Goal: Task Accomplishment & Management: Use online tool/utility

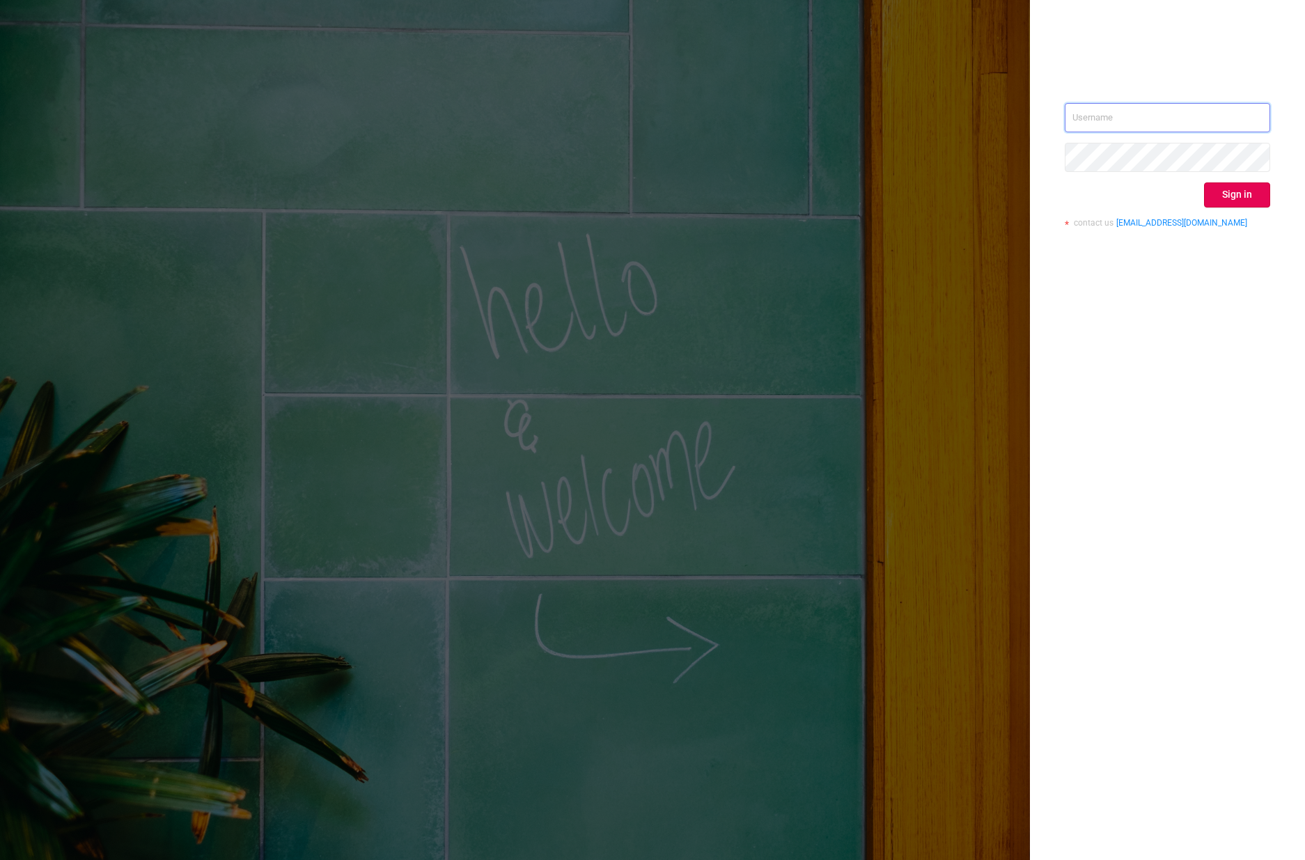
click at [1128, 127] on input "text" at bounding box center [1166, 117] width 205 height 29
type input "[EMAIL_ADDRESS][DOMAIN_NAME]"
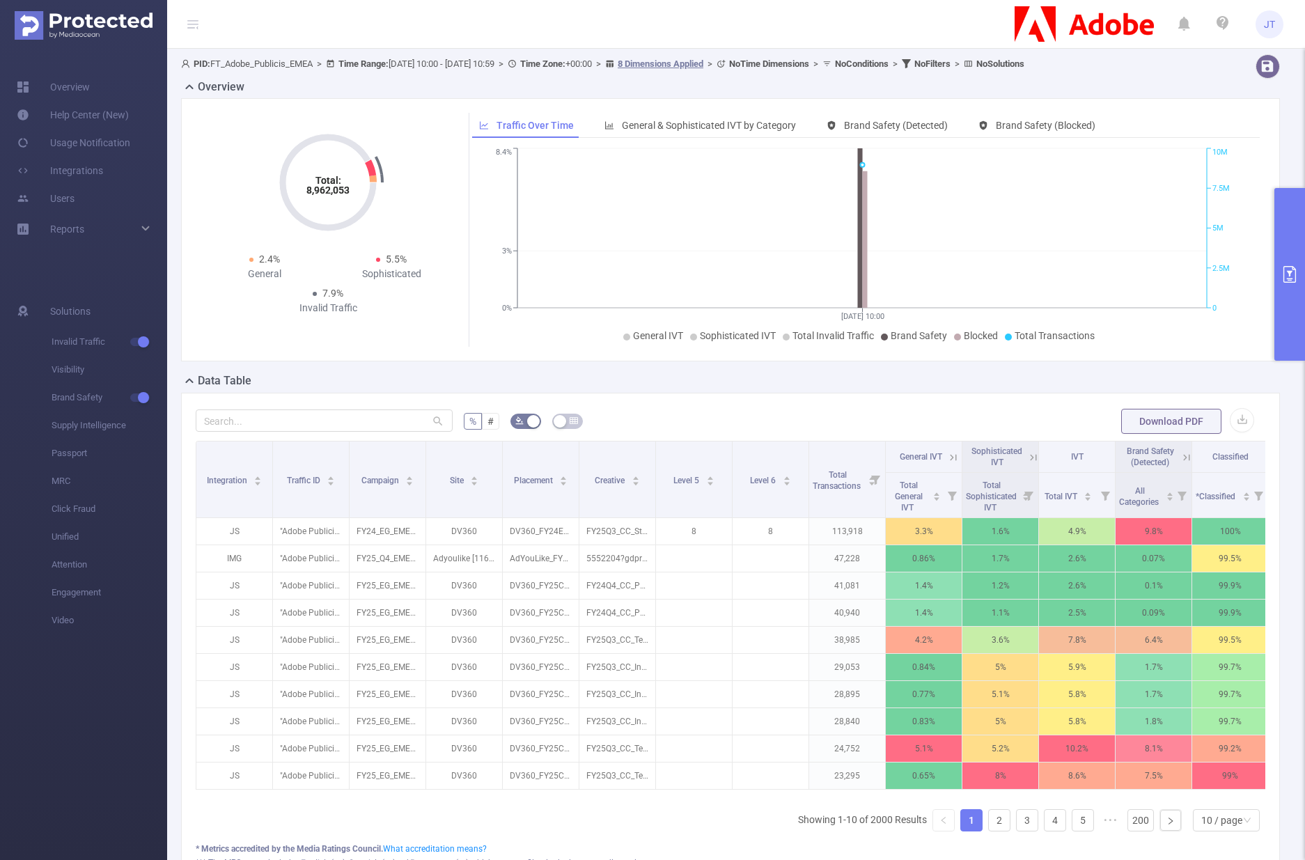
click at [1288, 261] on button "primary" at bounding box center [1289, 274] width 31 height 173
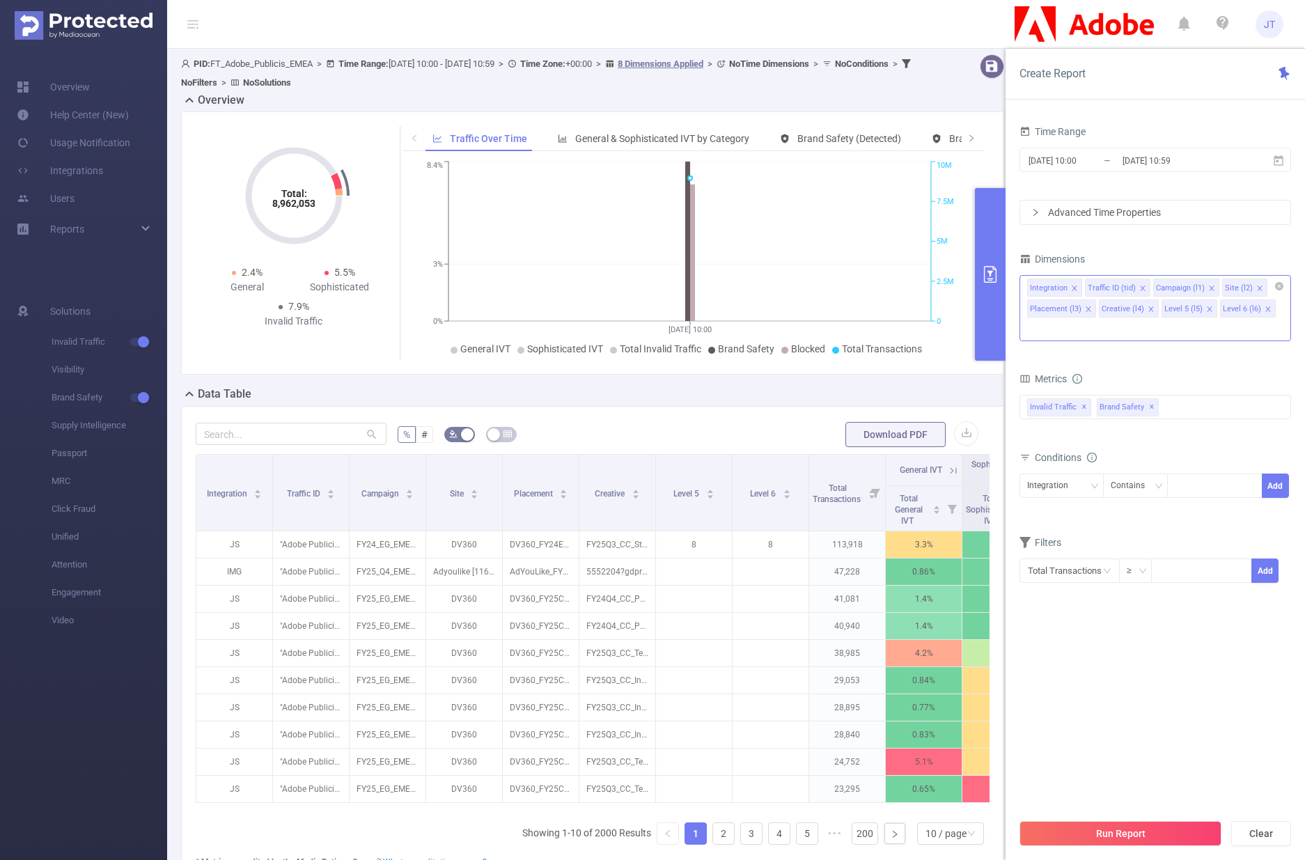
click at [1073, 287] on icon "icon: close" at bounding box center [1073, 287] width 5 height 5
click at [1073, 287] on div "Traffic ID (tid)" at bounding box center [1054, 288] width 48 height 18
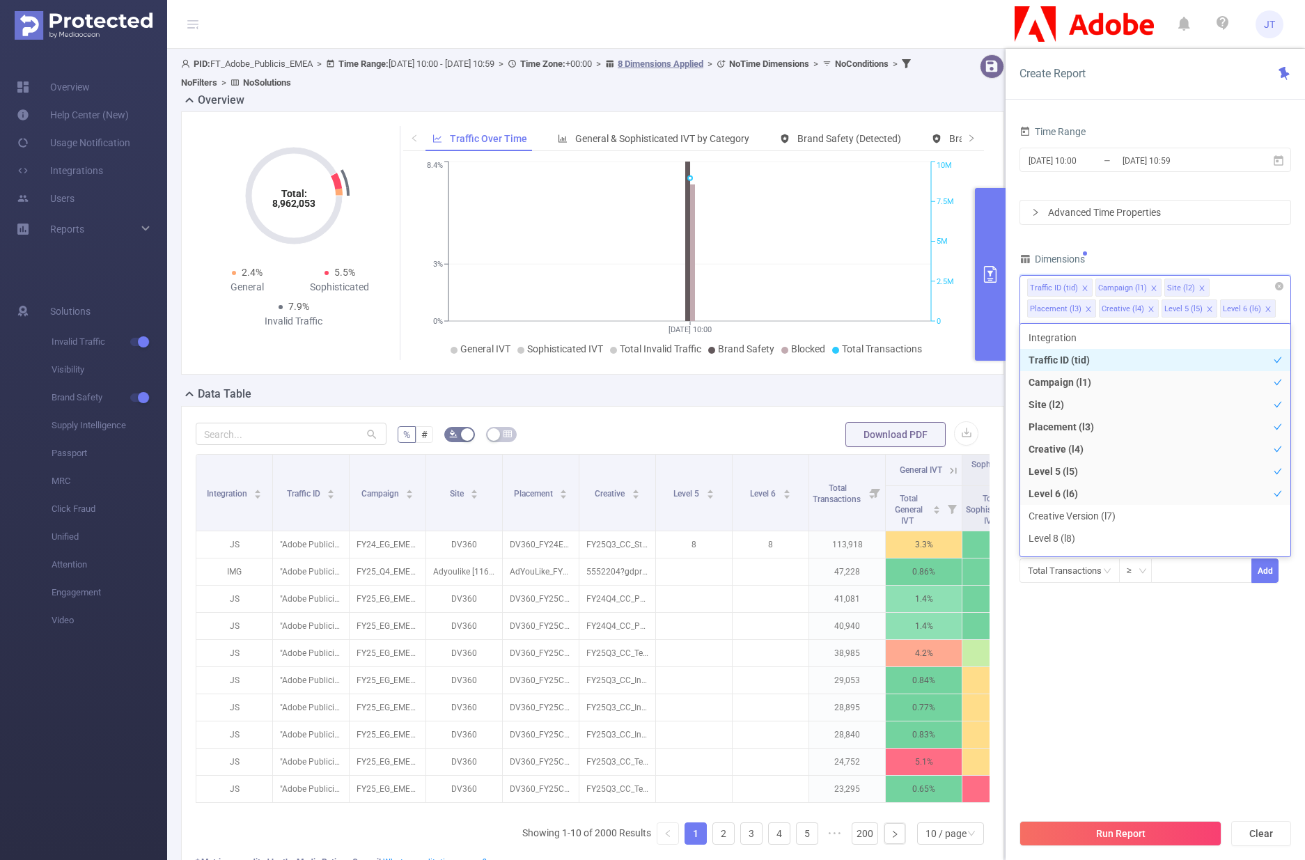
click at [1085, 290] on icon "icon: close" at bounding box center [1084, 287] width 5 height 5
click at [1086, 290] on icon "icon: close" at bounding box center [1085, 288] width 7 height 7
click at [1066, 289] on icon "icon: close" at bounding box center [1064, 288] width 7 height 7
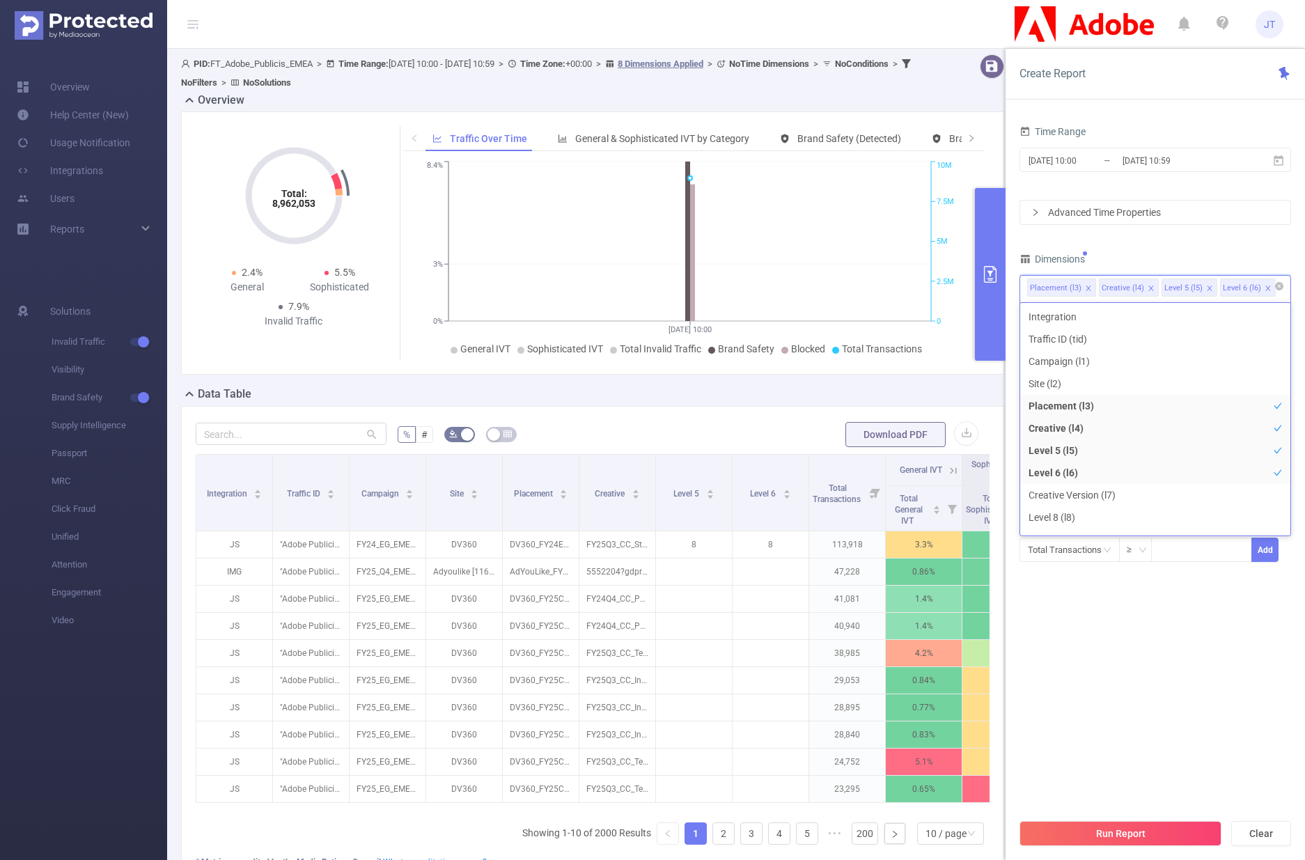
click at [1150, 286] on icon "icon: close" at bounding box center [1150, 288] width 7 height 7
click at [1144, 286] on icon "icon: close" at bounding box center [1146, 288] width 7 height 7
click at [1144, 289] on icon "icon: close" at bounding box center [1146, 287] width 5 height 5
click at [1169, 590] on section "Time Range [DATE] 10:00 _ [DATE] 10:59 Advanced Time Properties Dimensions Plac…" at bounding box center [1154, 466] width 271 height 689
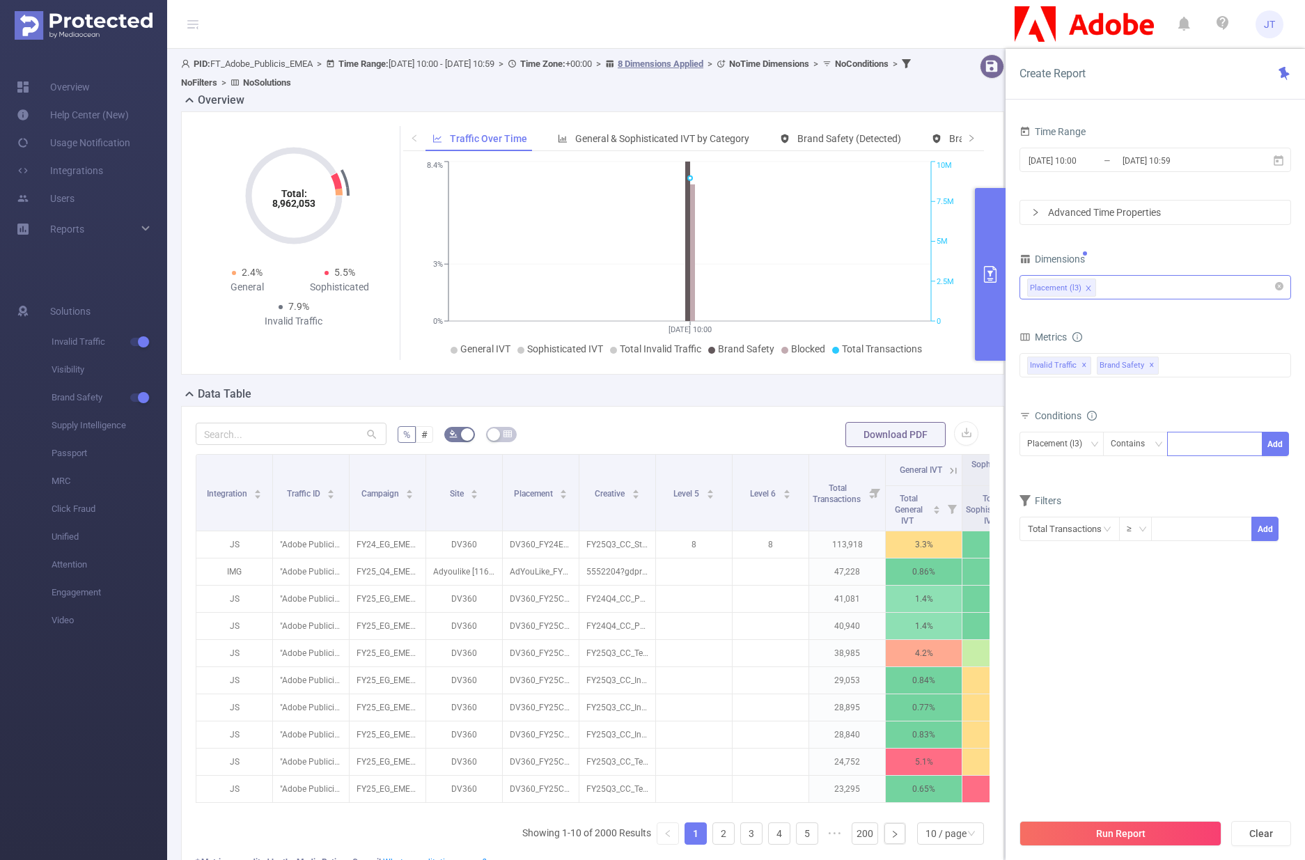
click at [1174, 444] on div at bounding box center [1214, 444] width 95 height 24
paste input "DV360_FY25AcrobatDemandCreation_PSP_CIntent-Competitors-ADC-ACRO-Google_DE_DSK_…"
type input "DV360_FY25AcrobatDemandCreation_PSP_CIntent-Competitors-ADC-ACRO-Google_DE_DSK_…"
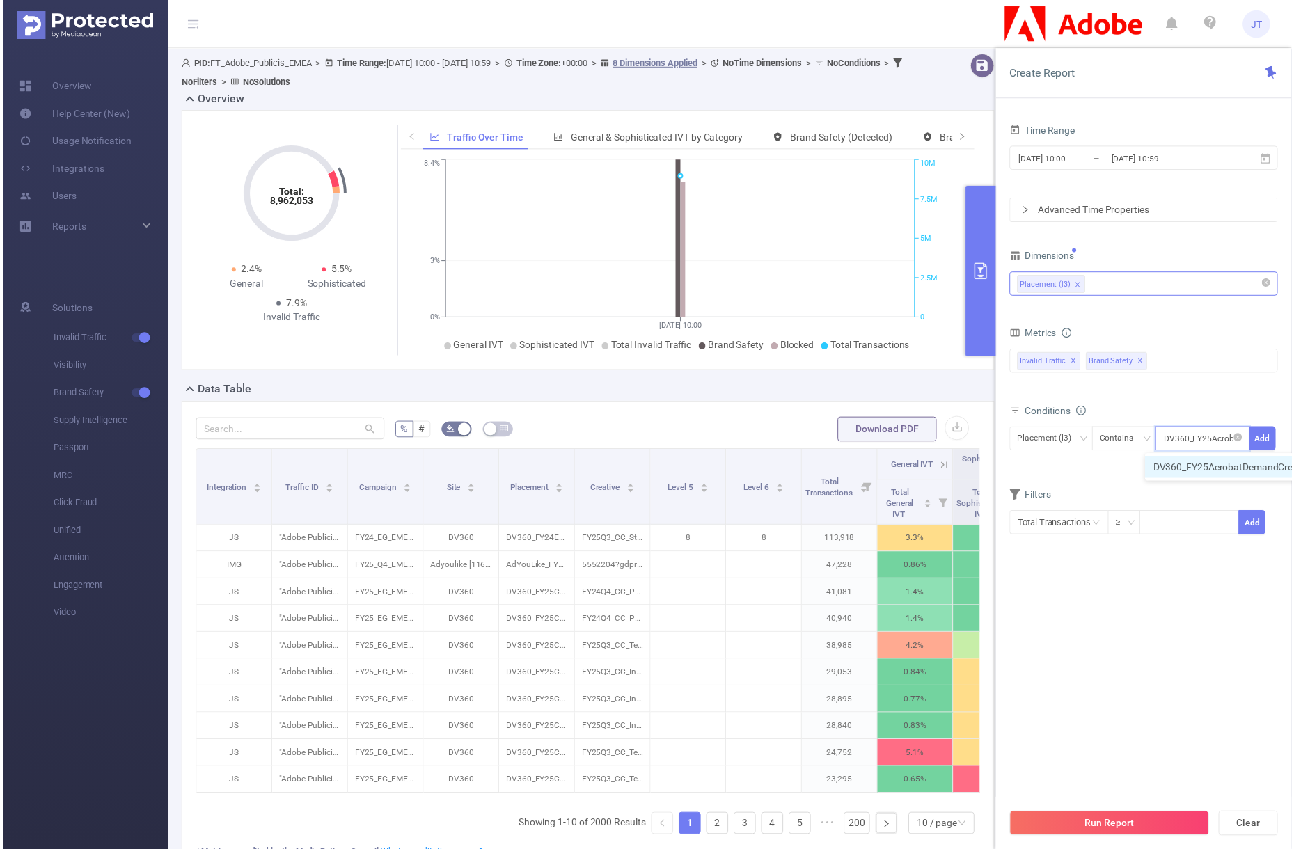
scroll to position [0, 464]
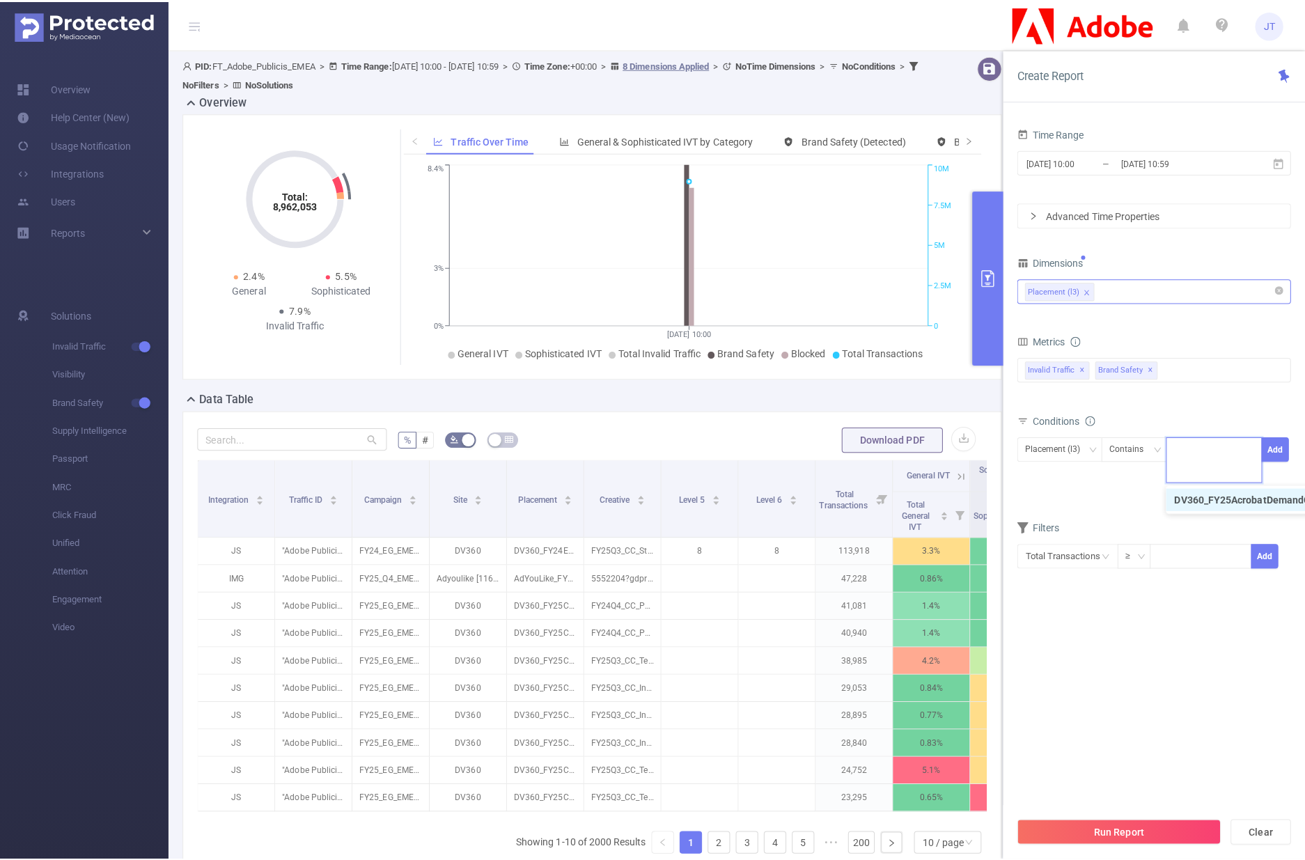
scroll to position [0, 0]
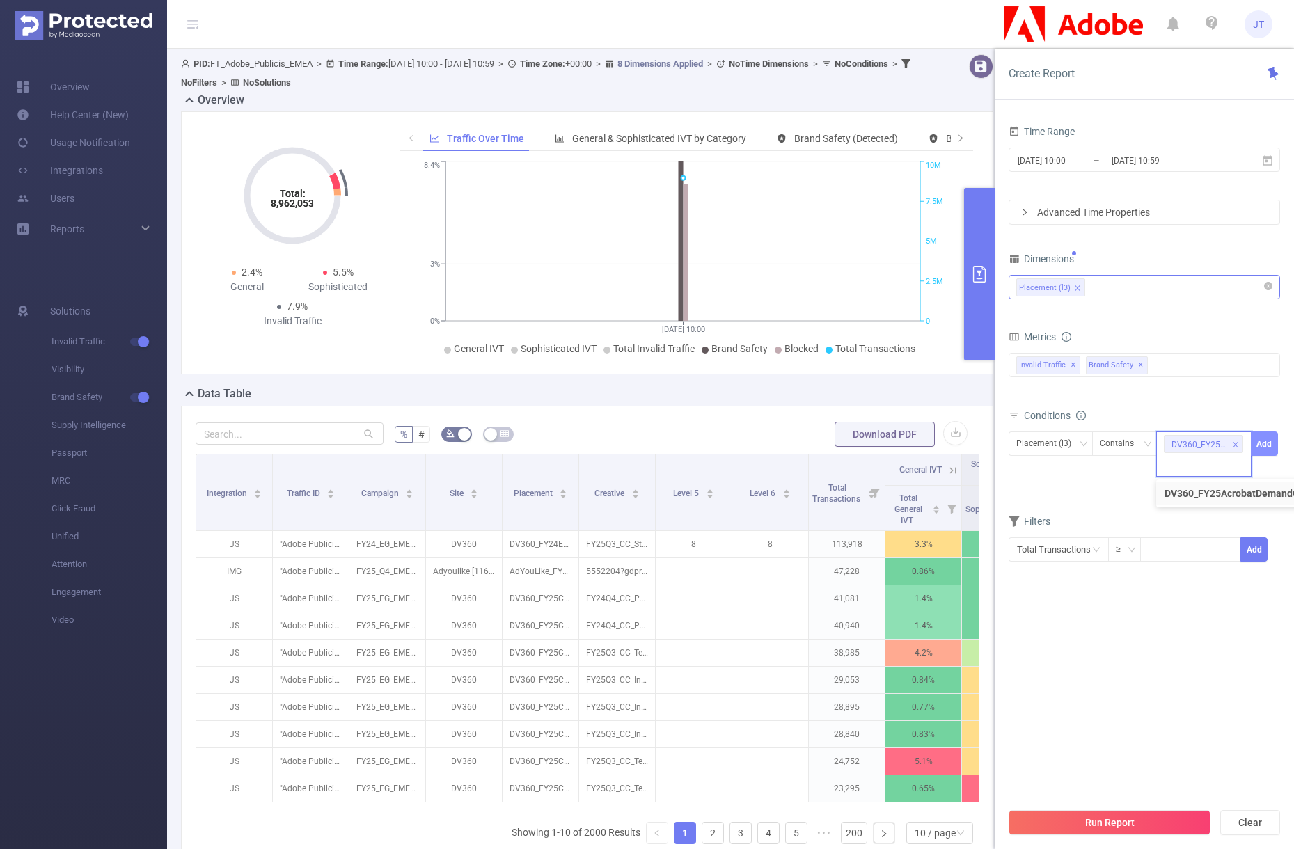
click at [1266, 440] on button "Add" at bounding box center [1264, 444] width 27 height 24
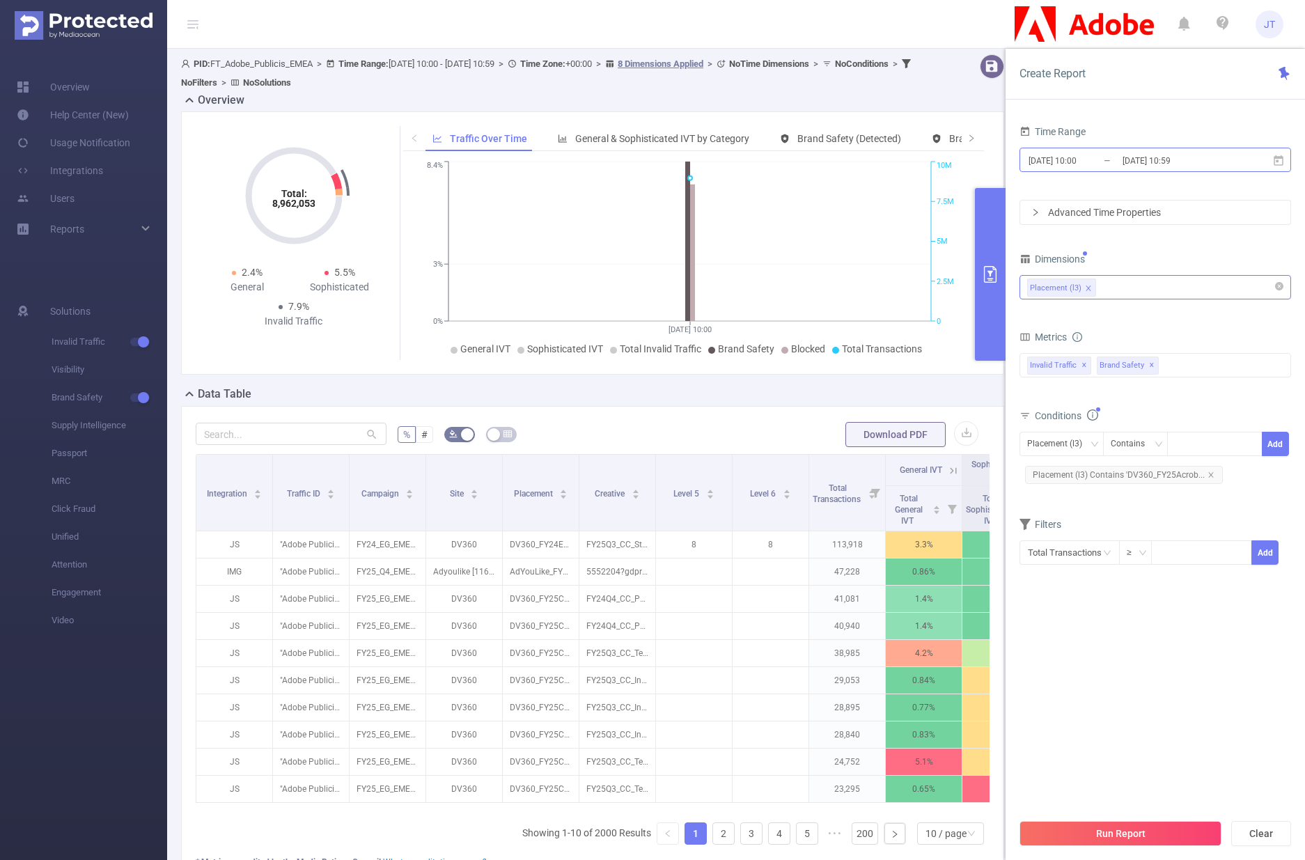
click at [1174, 160] on input "[DATE] 10:59" at bounding box center [1177, 160] width 113 height 19
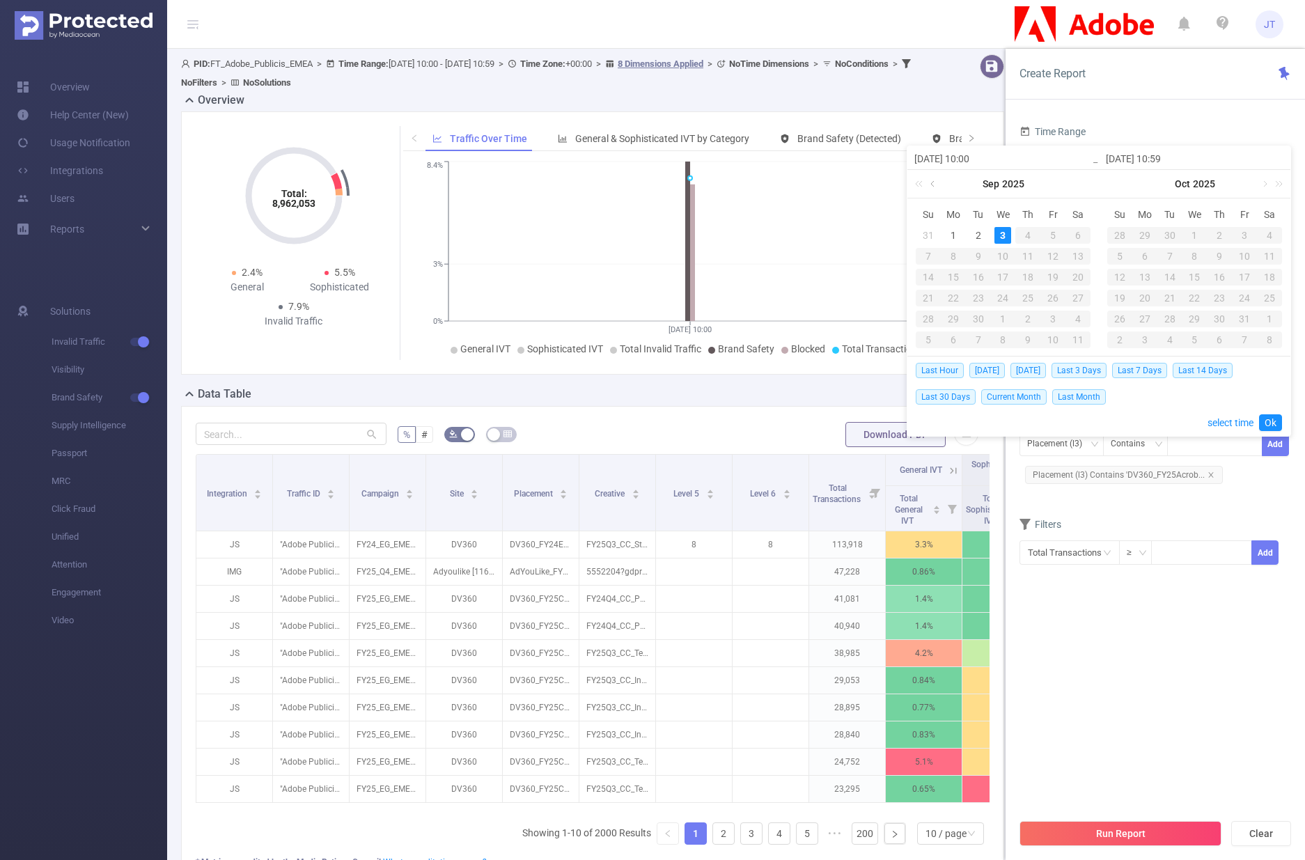
click at [934, 186] on link at bounding box center [933, 184] width 13 height 28
click at [1074, 318] on div "31" at bounding box center [1077, 318] width 17 height 17
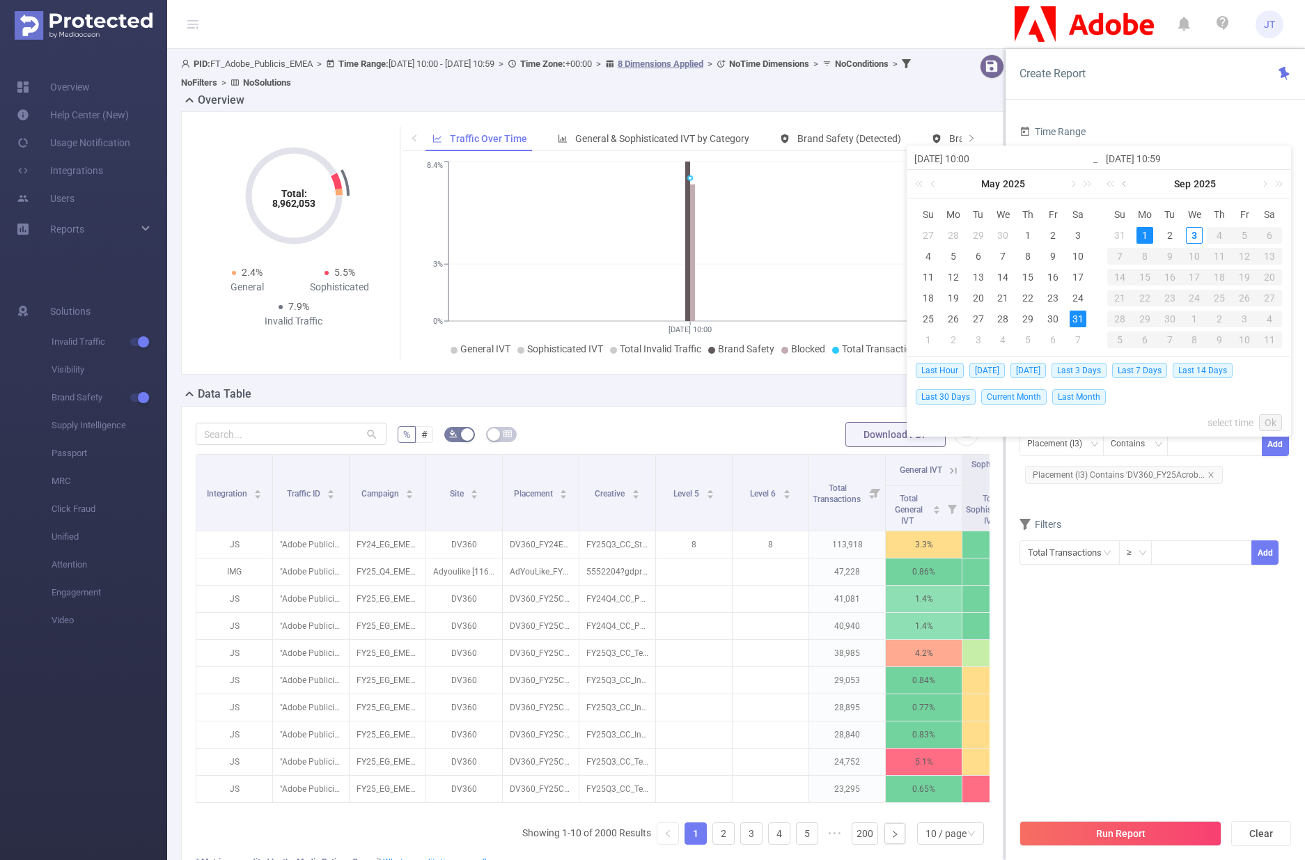
click at [1123, 182] on link at bounding box center [1125, 184] width 13 height 28
click at [1247, 320] on div "29" at bounding box center [1244, 318] width 17 height 17
type input "[DATE] 10:00"
type input "[DATE] 10:59"
type input "[DATE] 10:00"
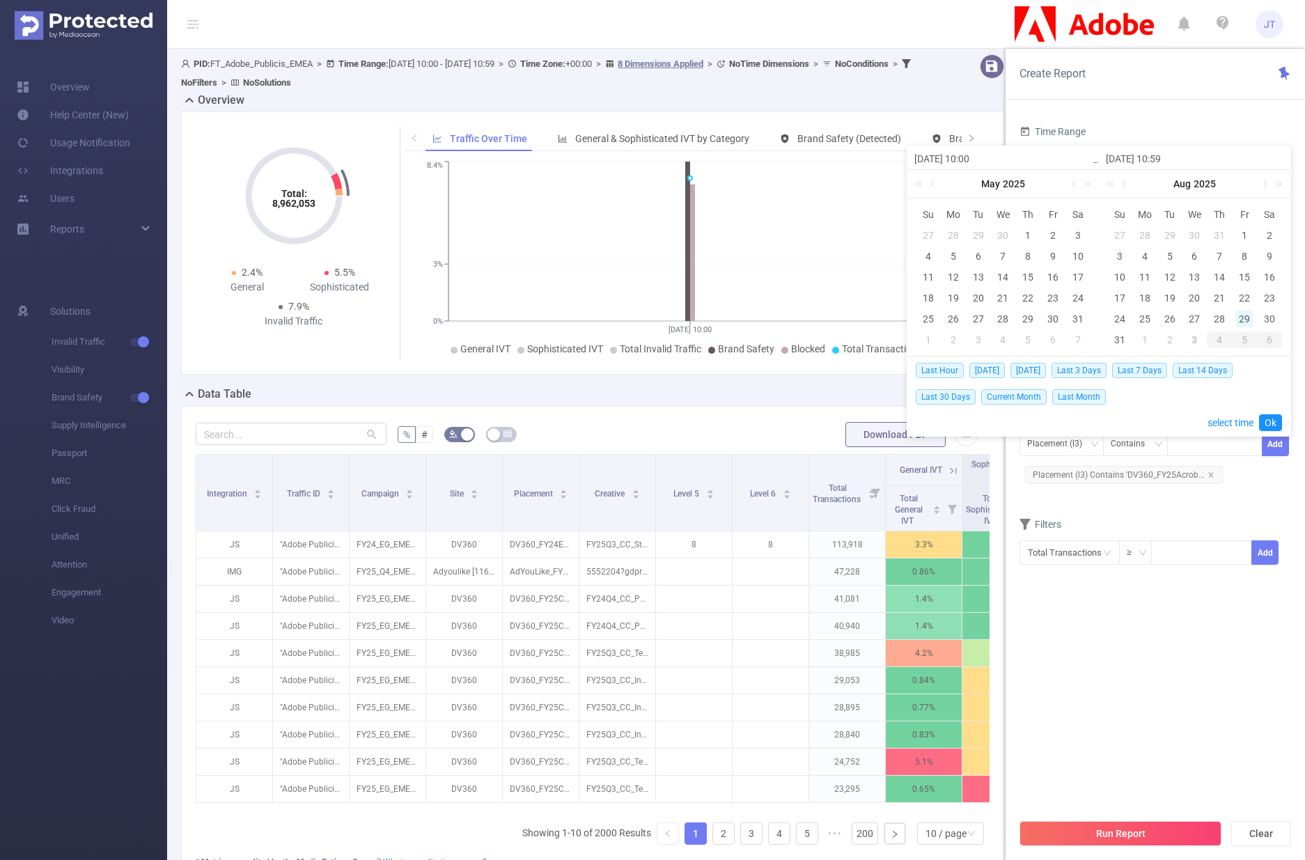
type input "[DATE] 10:59"
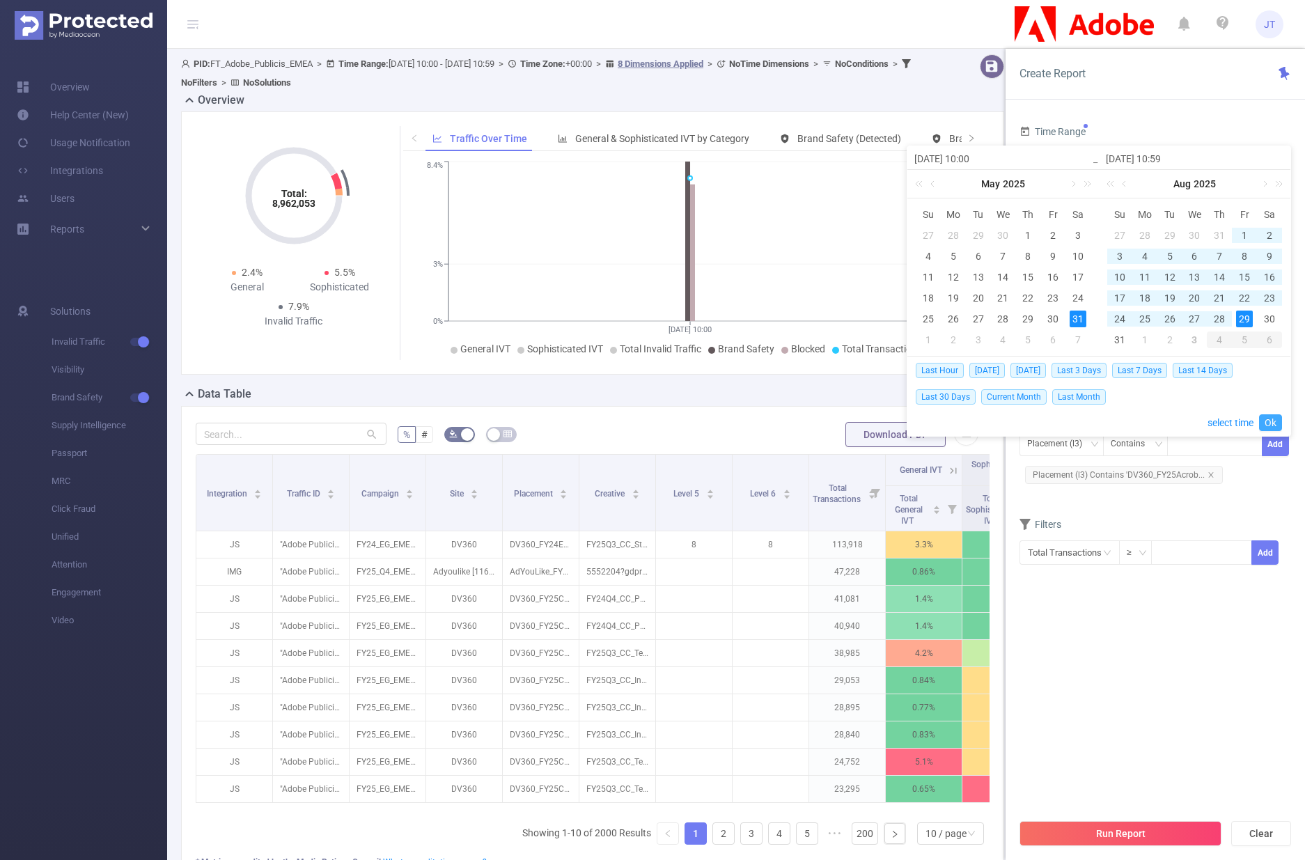
click at [1273, 425] on link "Ok" at bounding box center [1270, 422] width 23 height 17
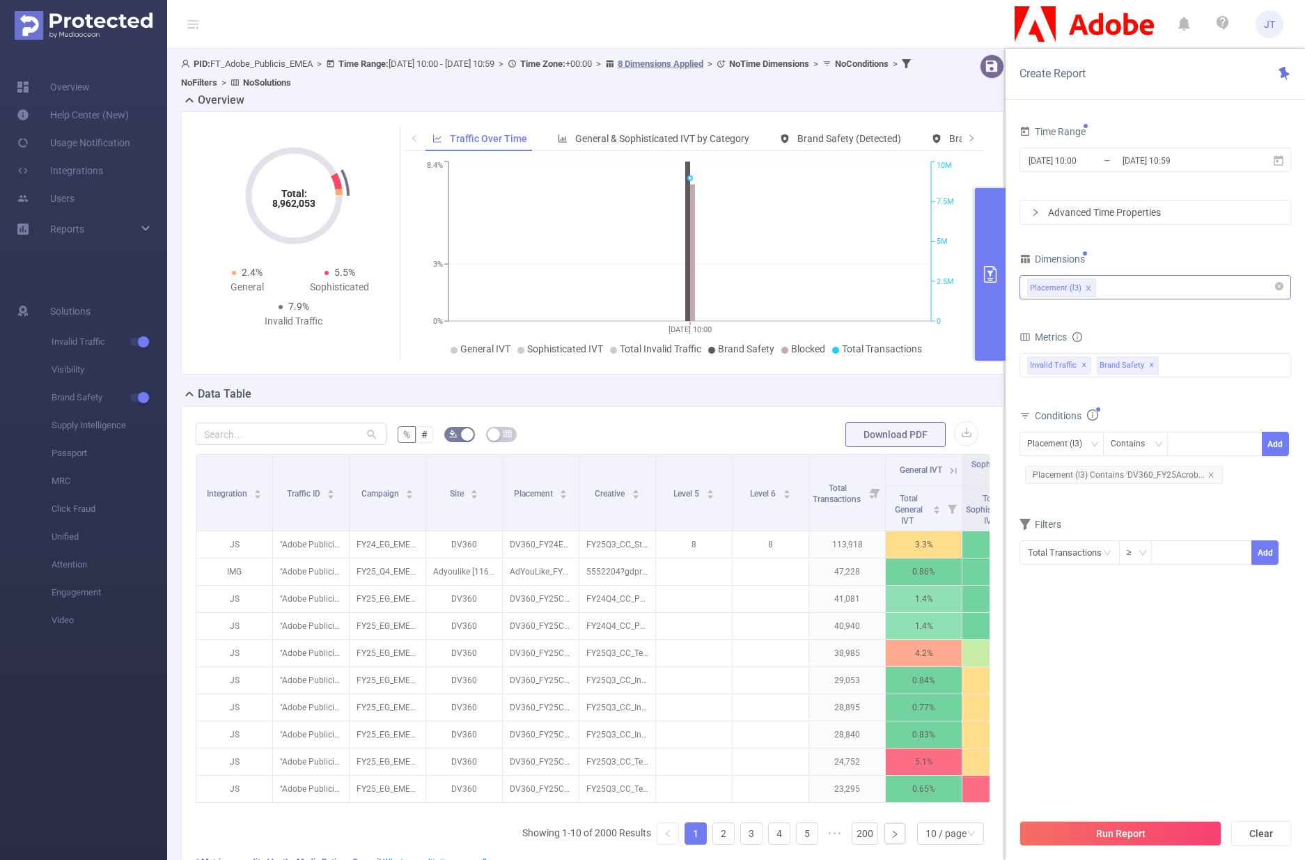
click at [1213, 490] on div "Placement (l3) Contains Add Placement (l3) Contains 'DV360_FY25Acrob..." at bounding box center [1154, 460] width 271 height 63
click at [1114, 283] on div "Placement (l3)" at bounding box center [1155, 287] width 256 height 23
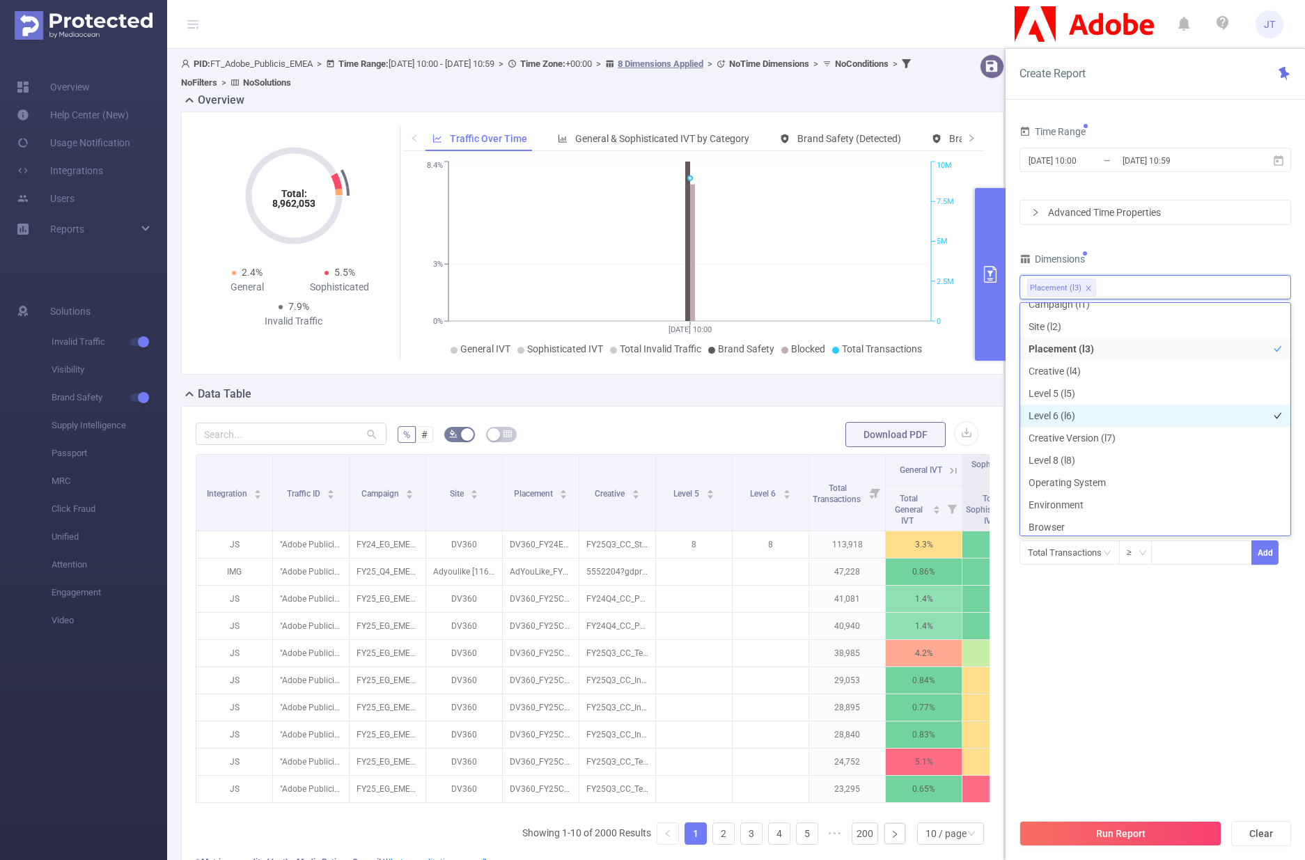
scroll to position [262, 0]
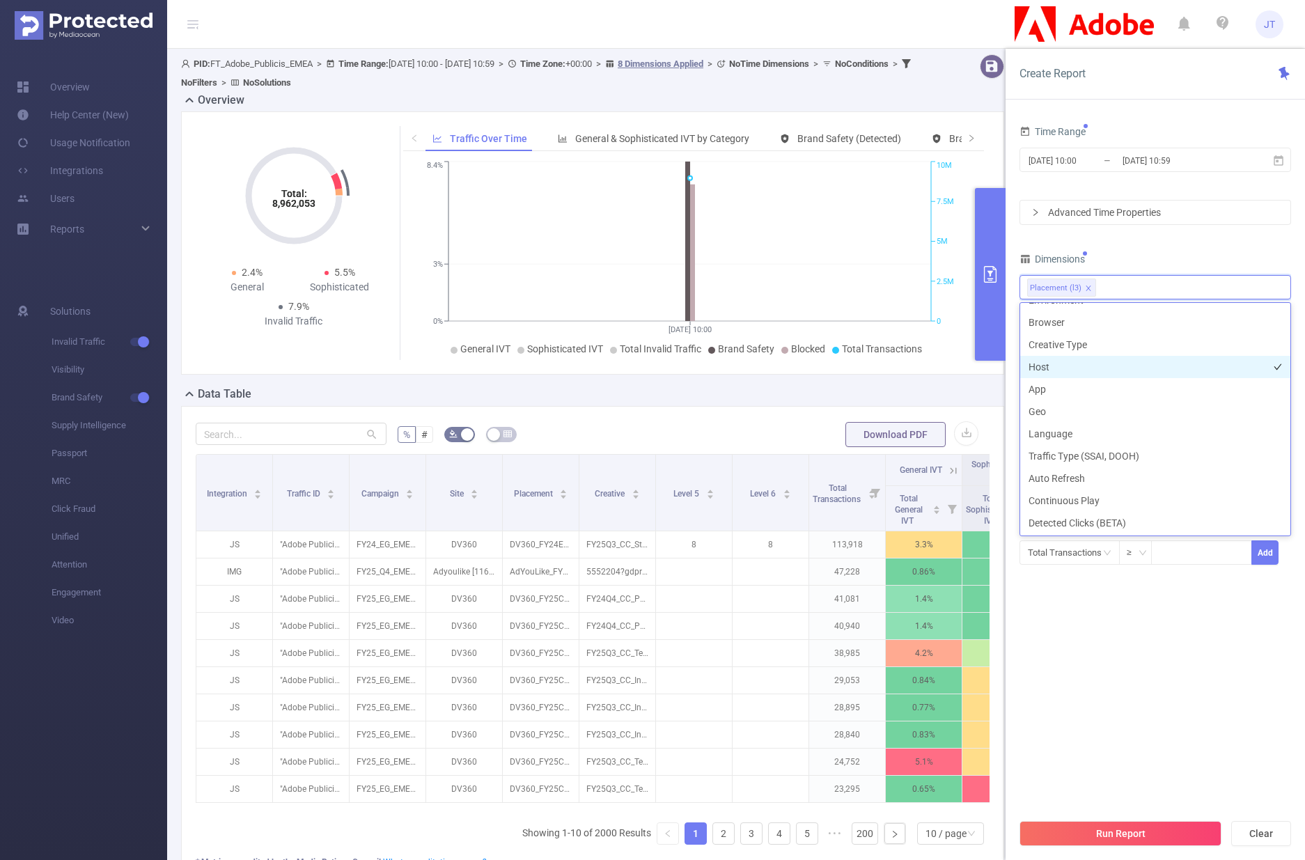
click at [1059, 371] on li "Host" at bounding box center [1155, 367] width 270 height 22
click at [1060, 384] on li "App" at bounding box center [1155, 389] width 270 height 22
click at [1192, 668] on section "Time Range [DATE] 10:00 _ [DATE] 10:59 Advanced Time Properties Dimensions Plac…" at bounding box center [1154, 466] width 271 height 689
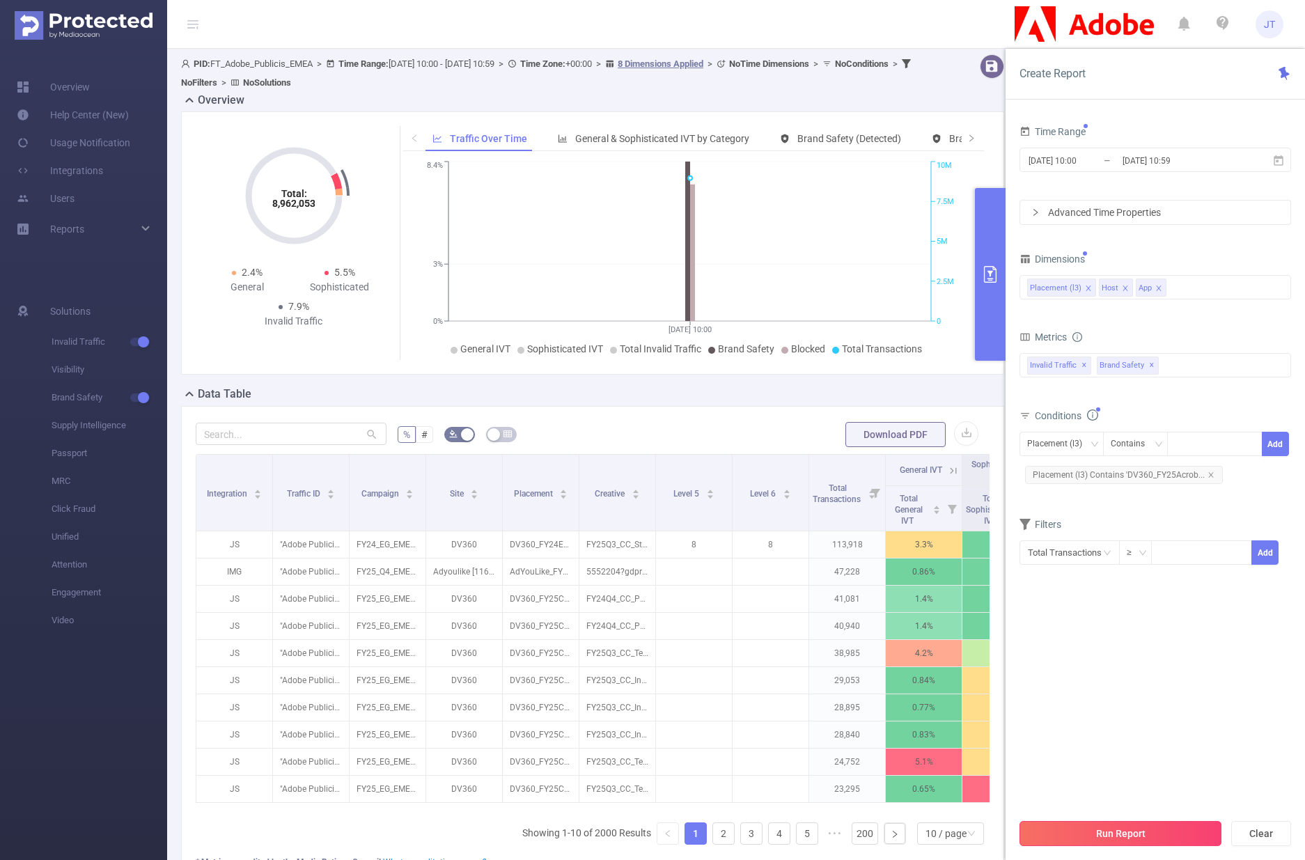
click at [1112, 828] on button "Run Report" at bounding box center [1120, 833] width 202 height 25
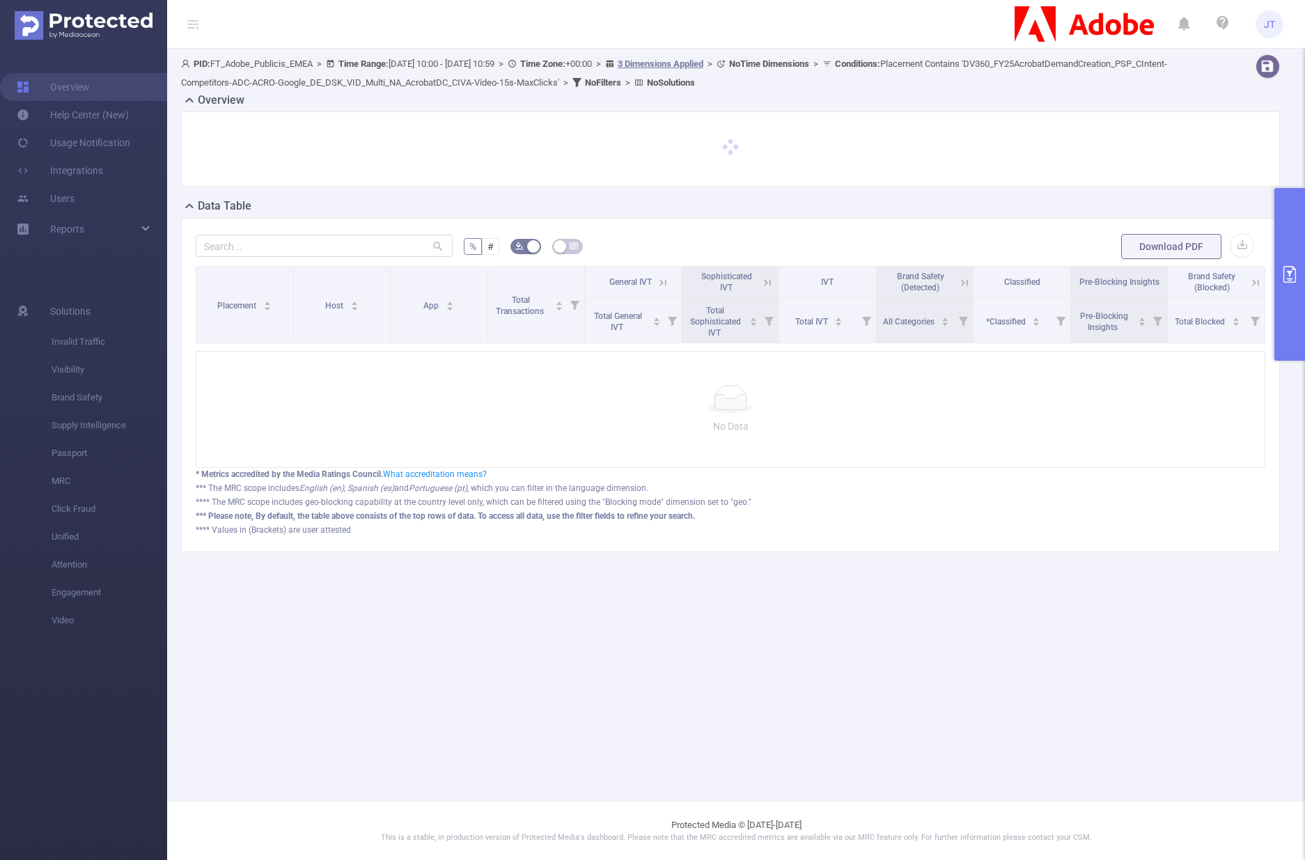
click at [1283, 267] on icon "primary" at bounding box center [1289, 274] width 13 height 17
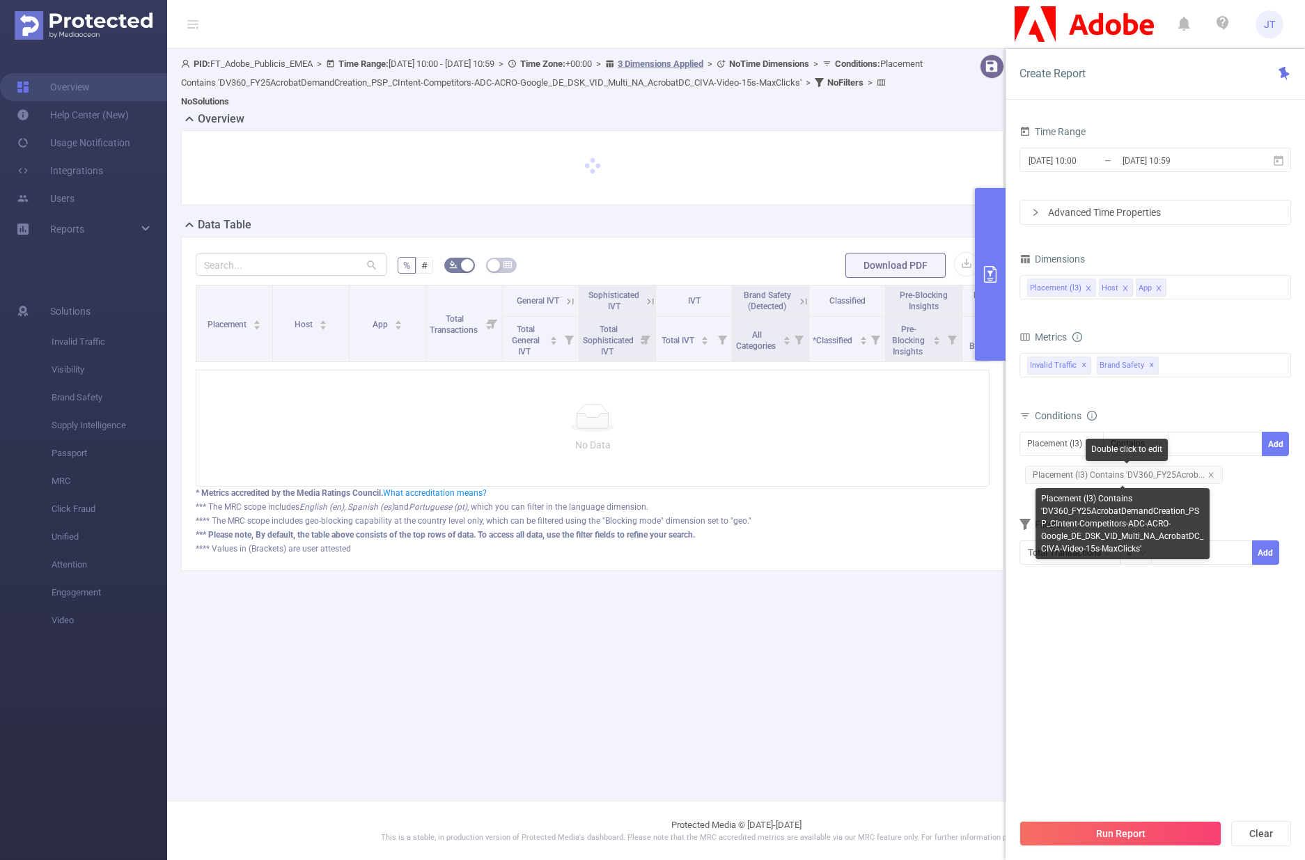
click at [1206, 470] on span "Placement (l3) Contains 'DV360_FY25Acrob..." at bounding box center [1124, 475] width 198 height 18
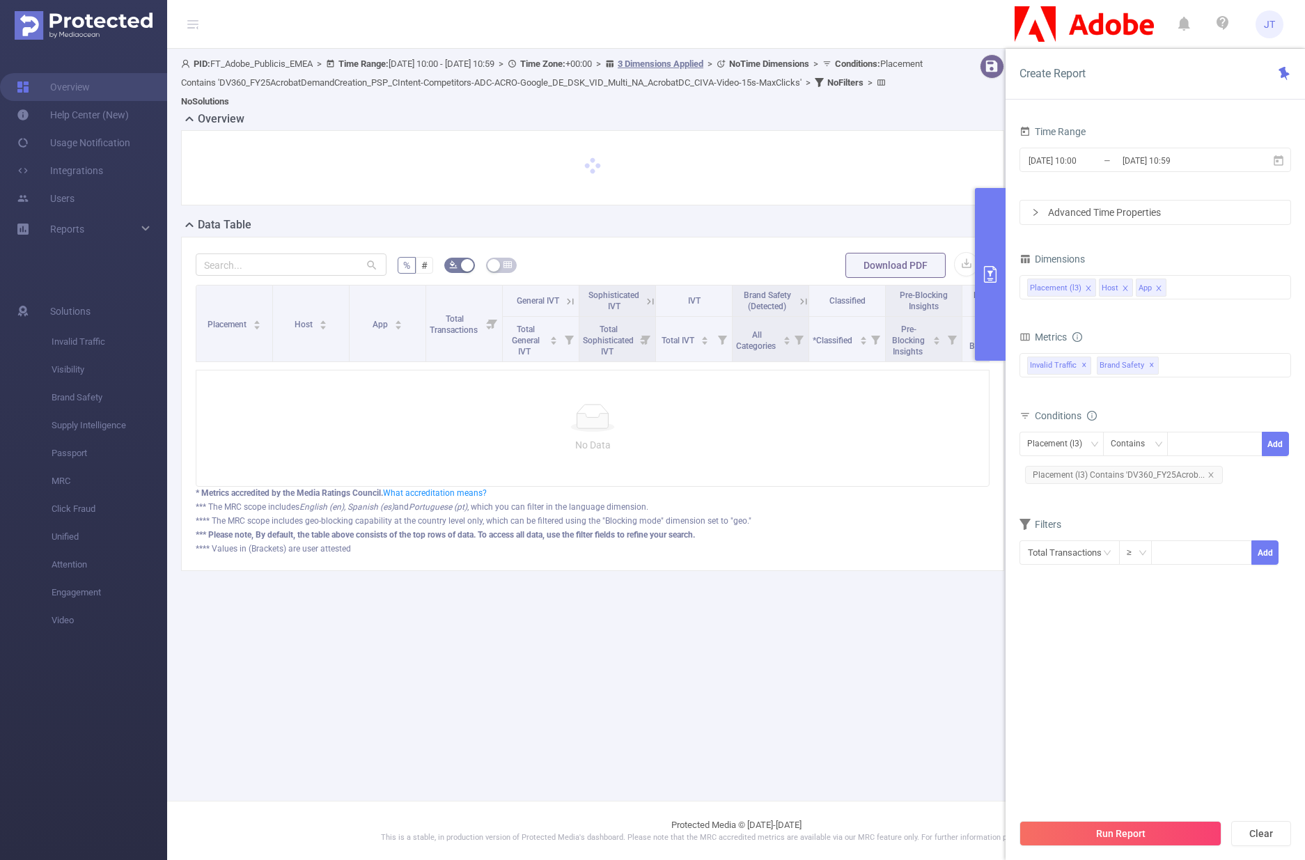
click at [1192, 304] on div "Placement (l3) Host App" at bounding box center [1154, 288] width 271 height 33
click at [1190, 290] on div "Placement (l3) Host App" at bounding box center [1155, 287] width 256 height 23
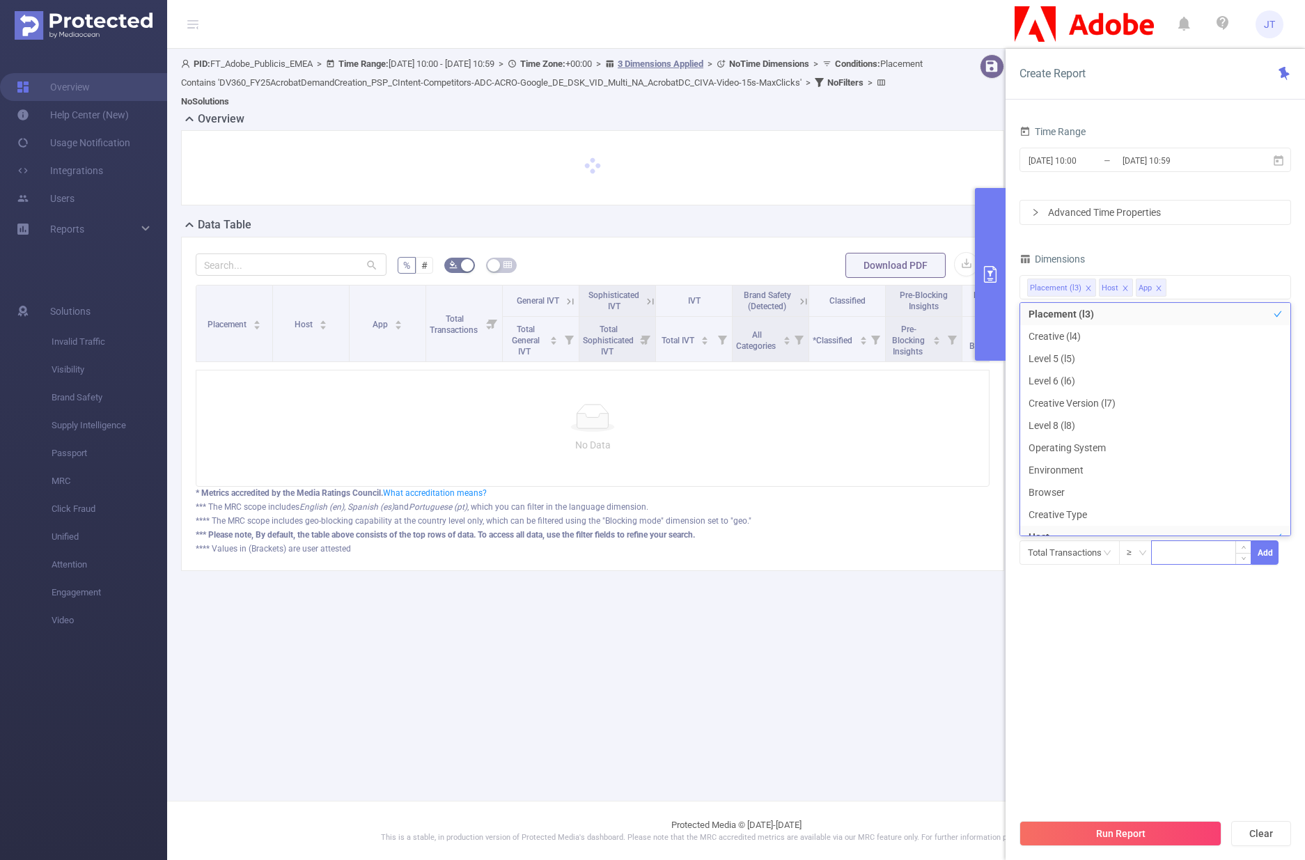
drag, startPoint x: 1198, startPoint y: 654, endPoint x: 1168, endPoint y: 563, distance: 95.3
click at [1198, 654] on section "Time Range [DATE] 10:00 _ [DATE] 10:59 Advanced Time Properties Dimensions Plac…" at bounding box center [1154, 466] width 271 height 689
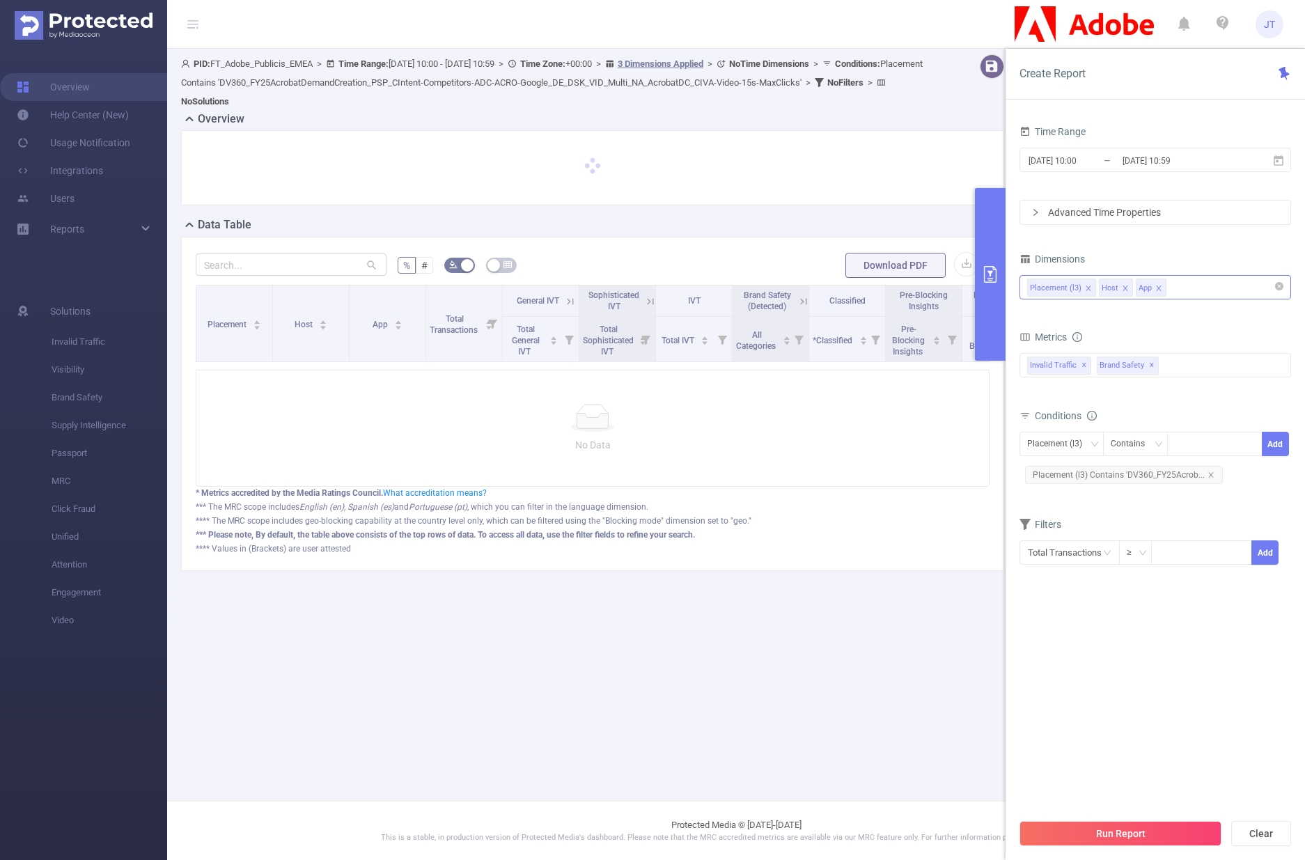
click at [1022, 289] on div "Placement (l3) Host App" at bounding box center [1154, 287] width 271 height 24
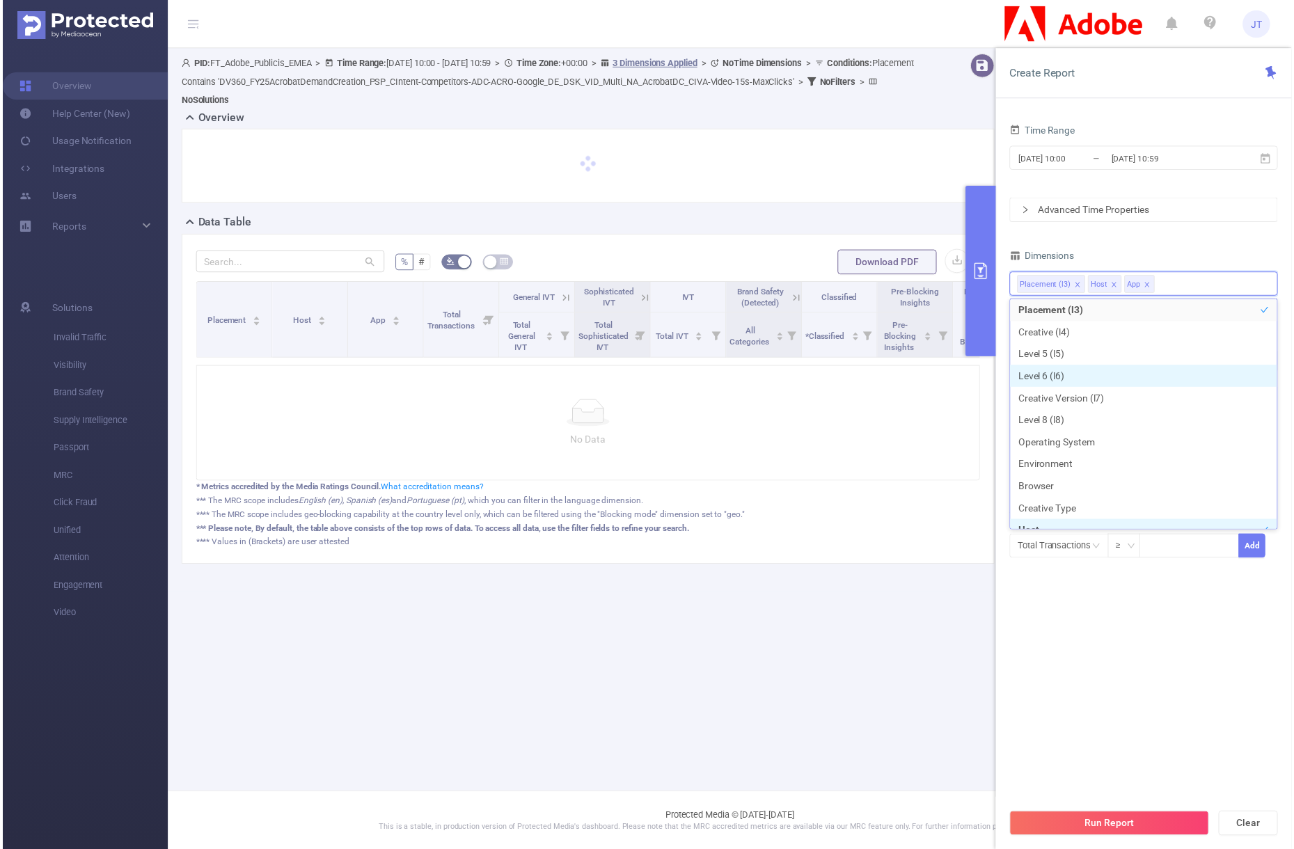
scroll to position [104, 0]
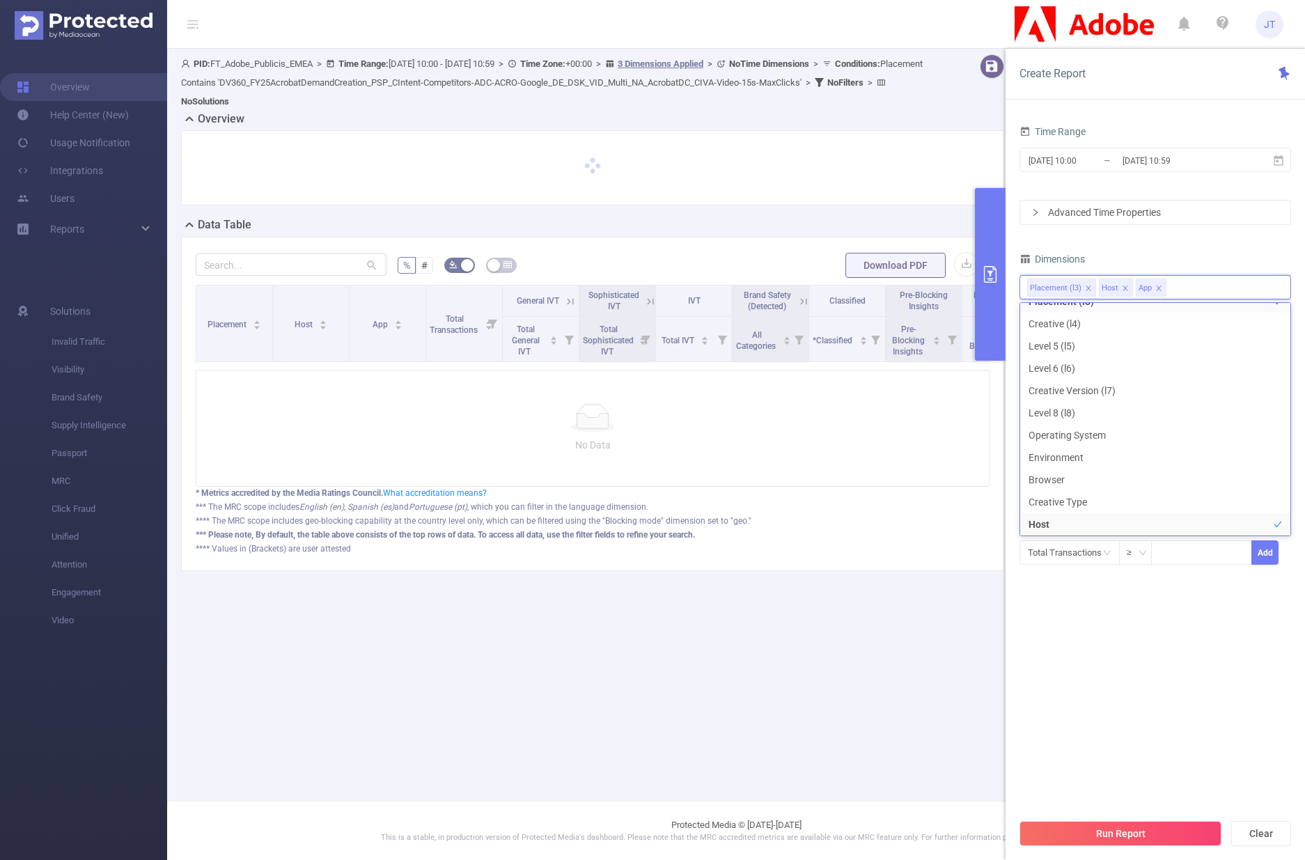
click at [1131, 598] on div "Time Range [DATE] 10:00 _ [DATE] 10:59 Advanced Time Properties Dimensions Plac…" at bounding box center [1154, 361] width 271 height 478
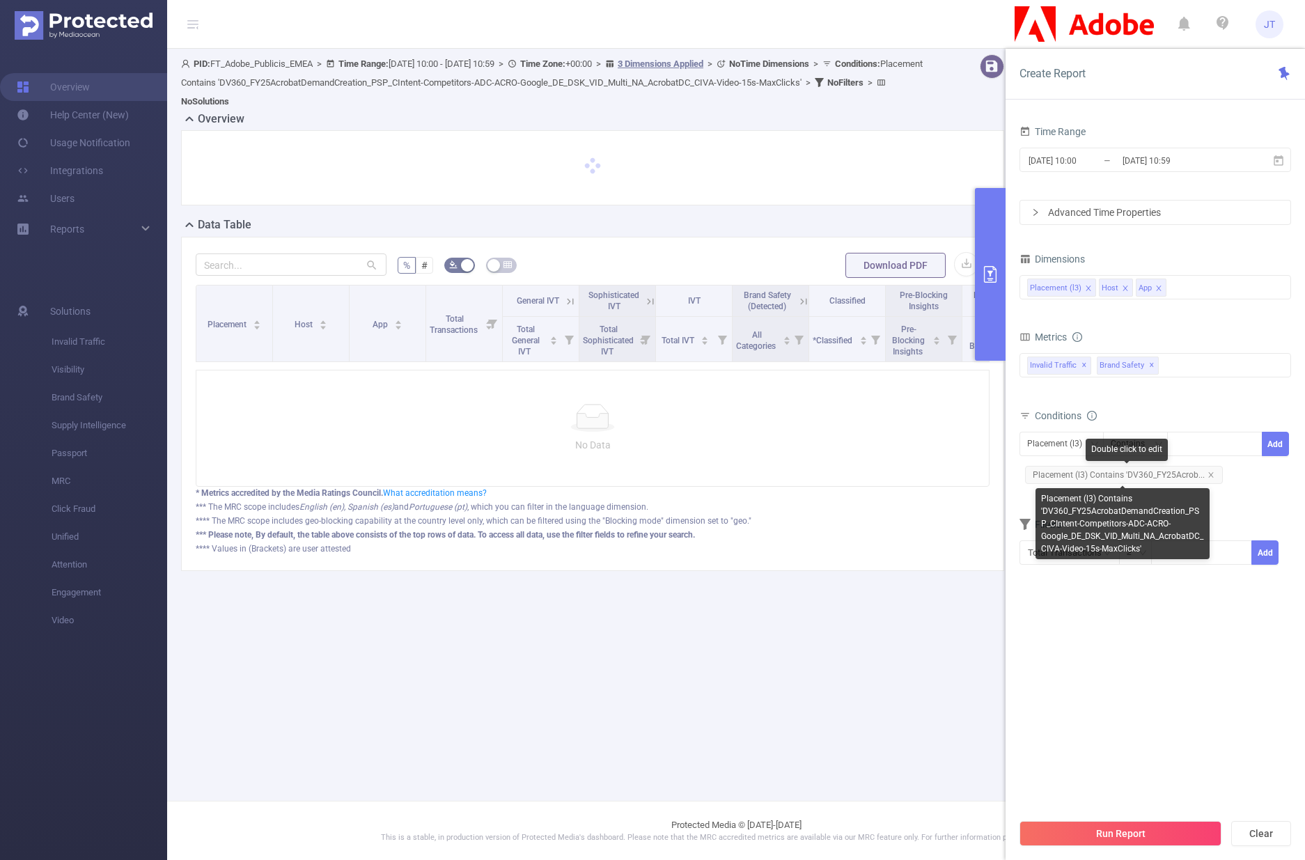
click at [1156, 468] on span "Placement (l3) Contains 'DV360_FY25Acrob..." at bounding box center [1124, 475] width 198 height 18
click at [1156, 471] on span "Placement (l3) Contains 'DV360_FY25Acrob..." at bounding box center [1124, 475] width 198 height 18
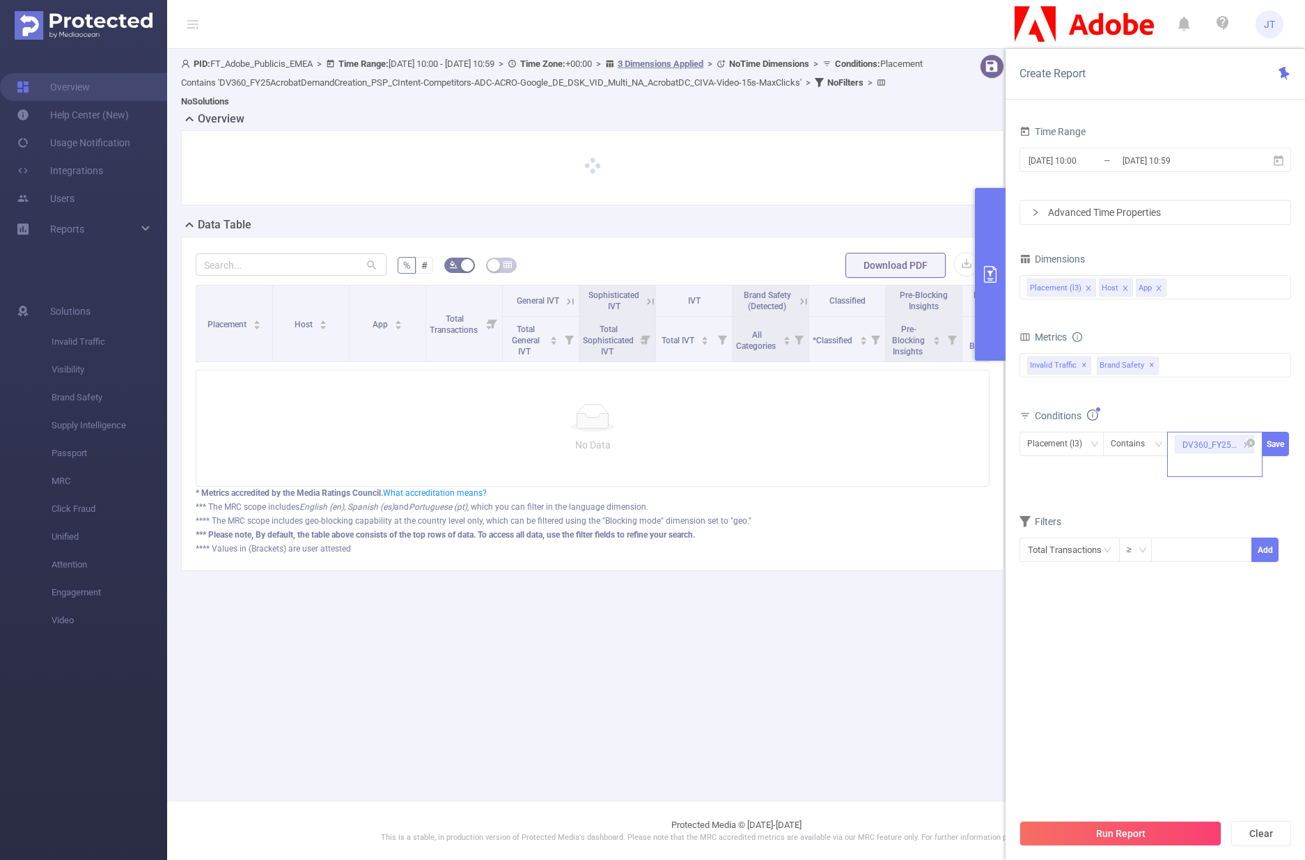
click at [1213, 441] on div "DV360_FY25AcrobatDemandCreation_PSP_CIntent-Competitors-ADC-ACRO-Google_DE_DSK_…" at bounding box center [1210, 445] width 56 height 18
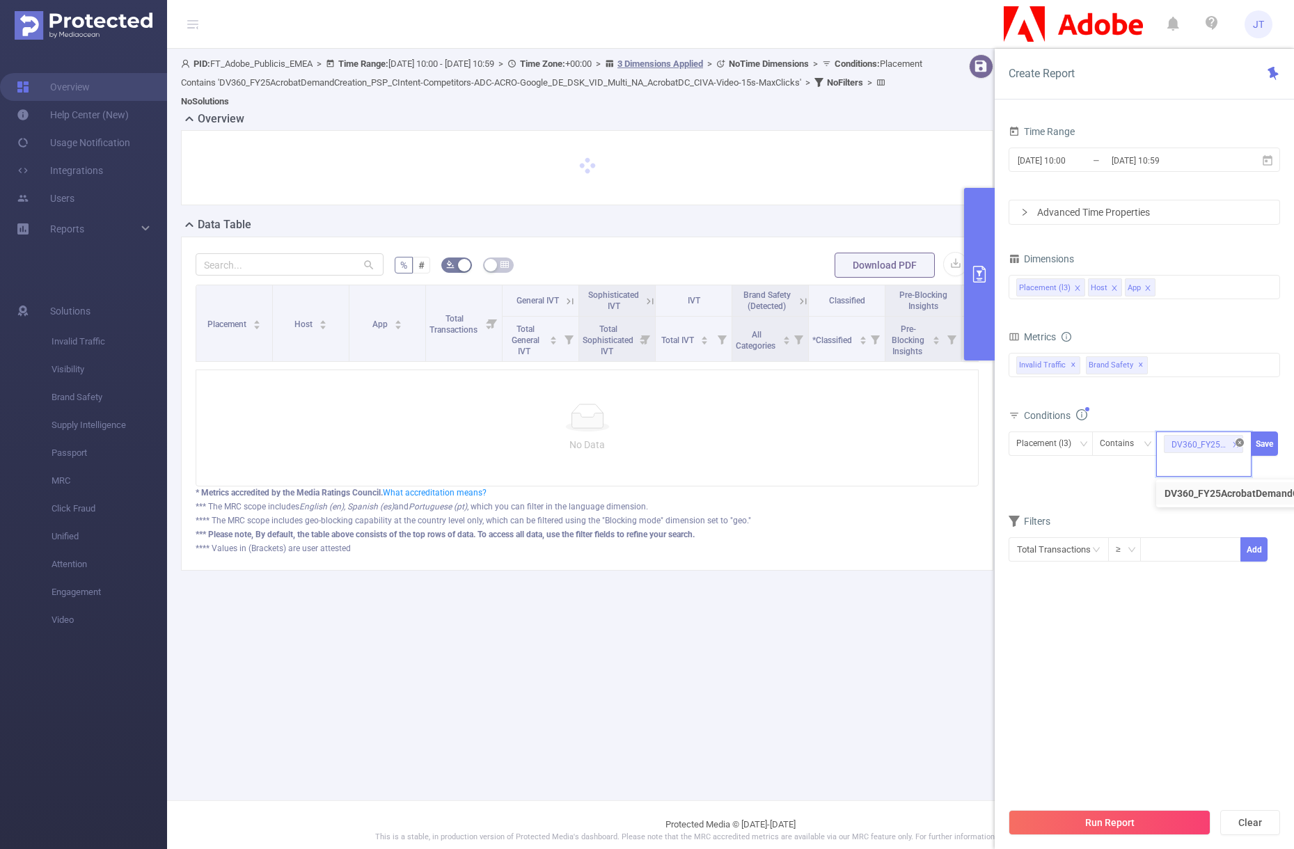
click at [1238, 442] on icon "icon: close-circle" at bounding box center [1240, 443] width 8 height 8
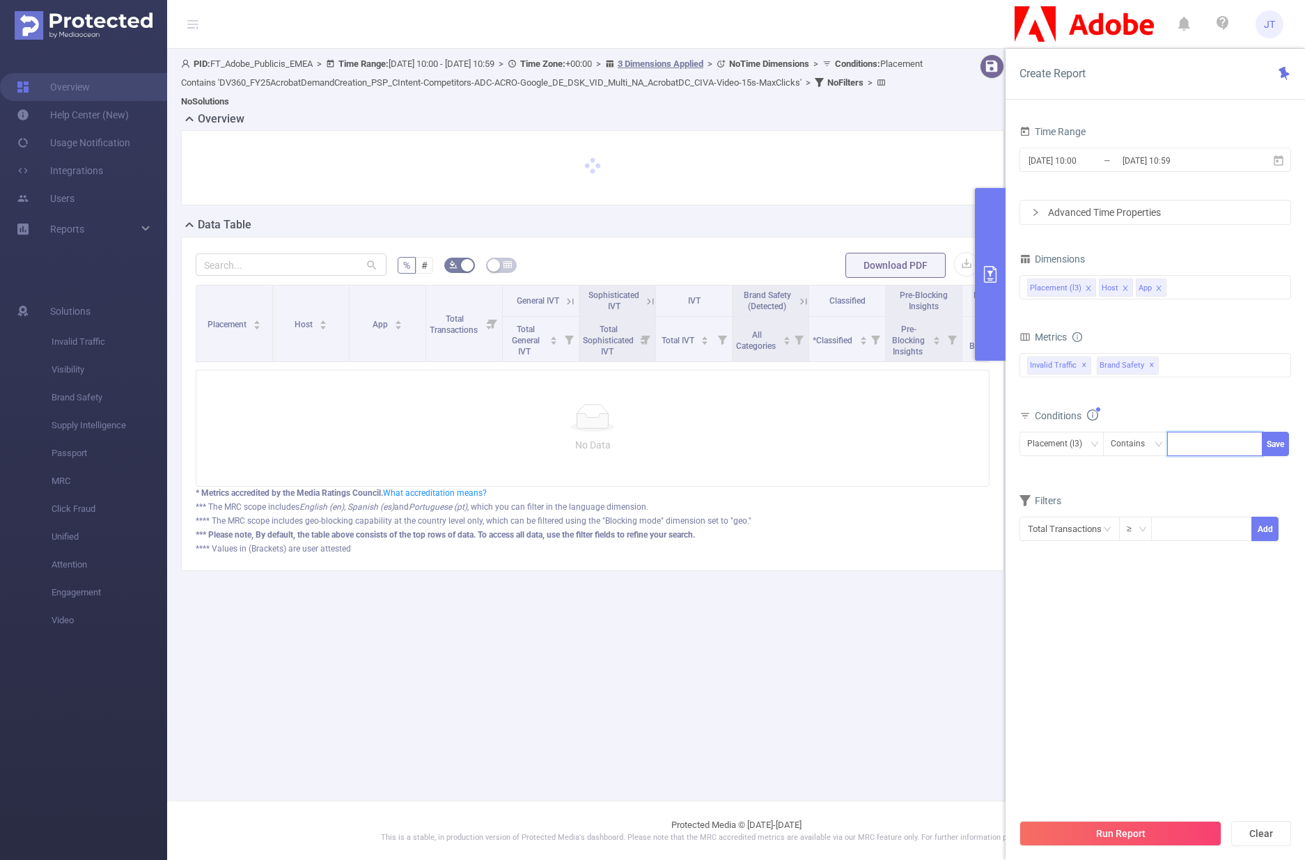
click at [1191, 443] on div at bounding box center [1214, 443] width 80 height 23
click at [1206, 447] on div at bounding box center [1214, 443] width 80 height 23
paste input "DV360_FY25AcrobatDemandCreation"
type input "DV360_FY25AcrobatDemandCreation"
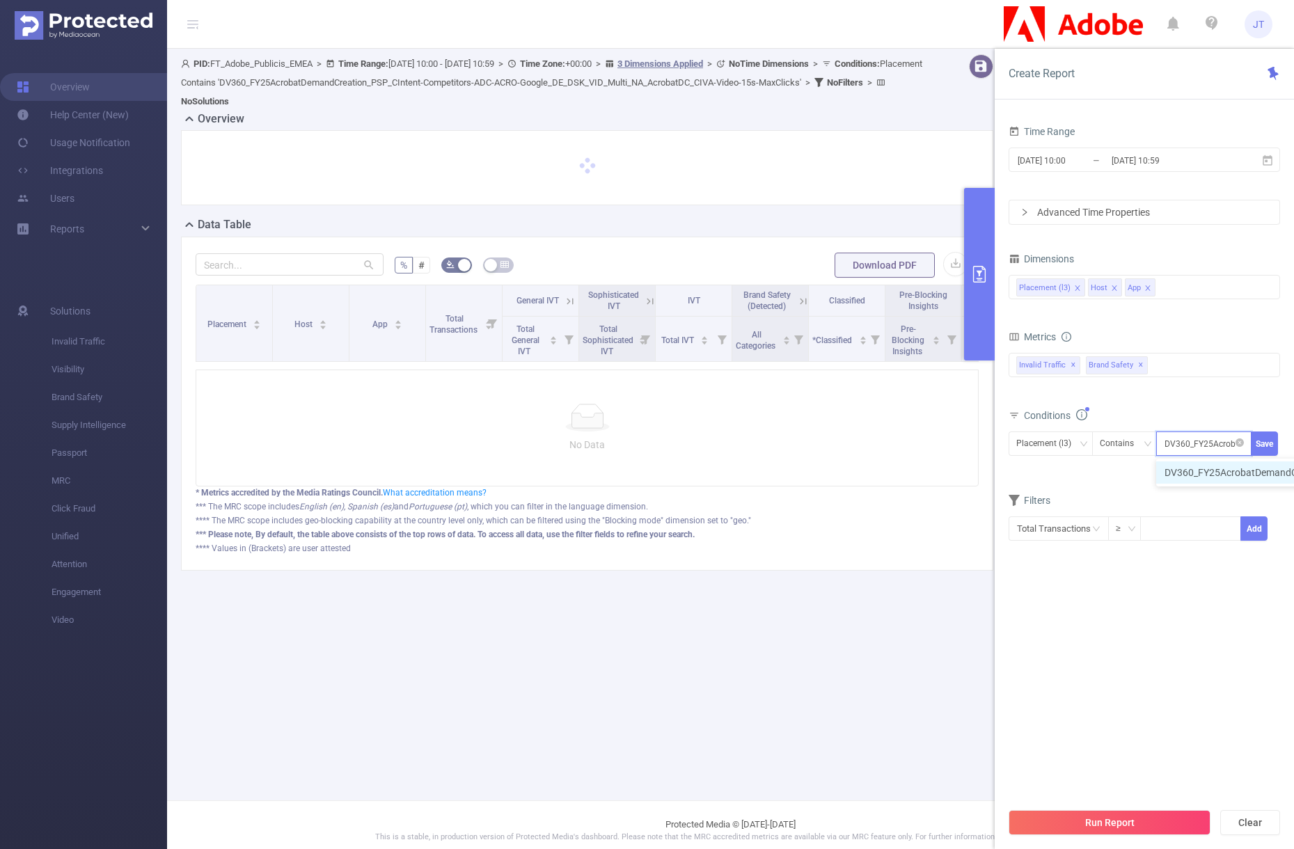
scroll to position [0, 61]
click at [1268, 468] on li "DV360_FY25AcrobatDemandCreation" at bounding box center [1253, 473] width 194 height 22
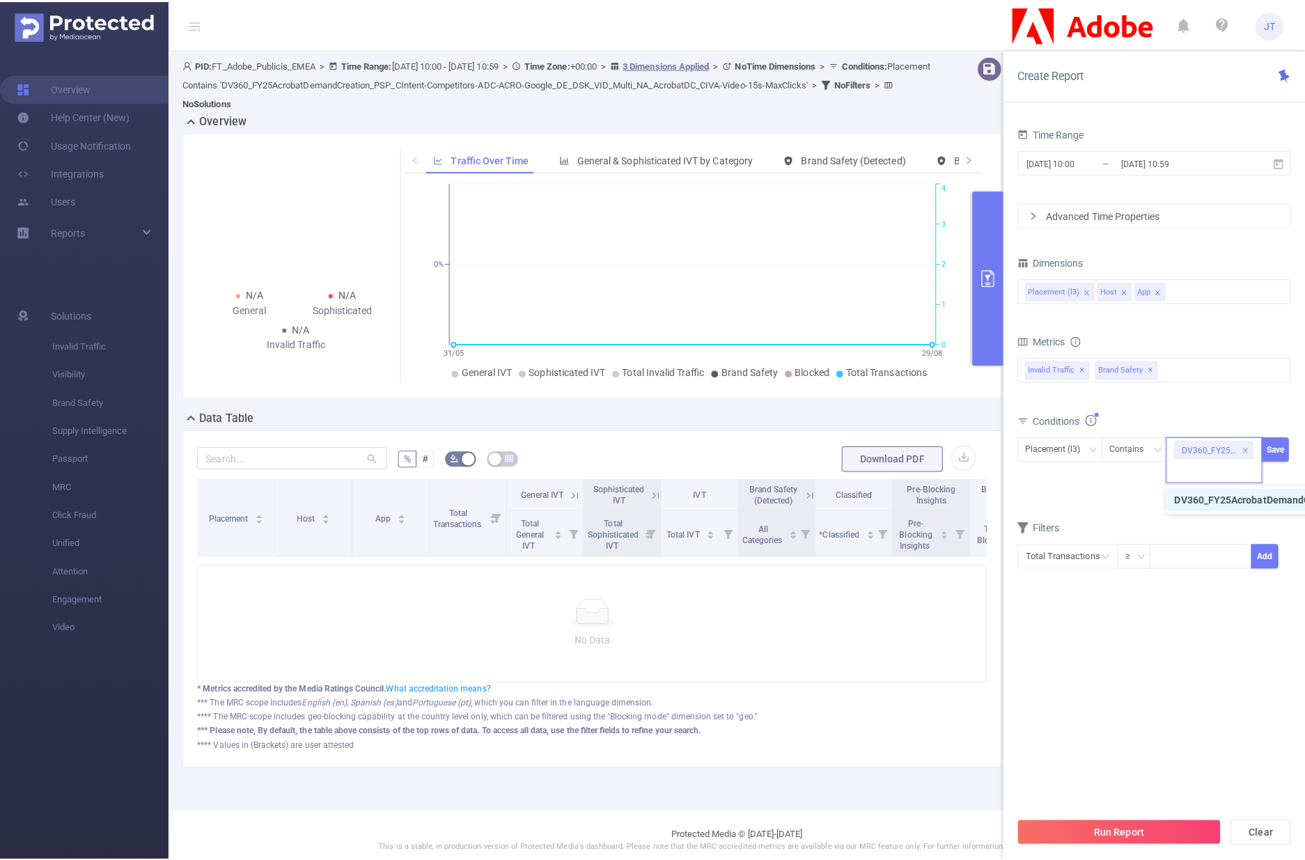
scroll to position [0, 0]
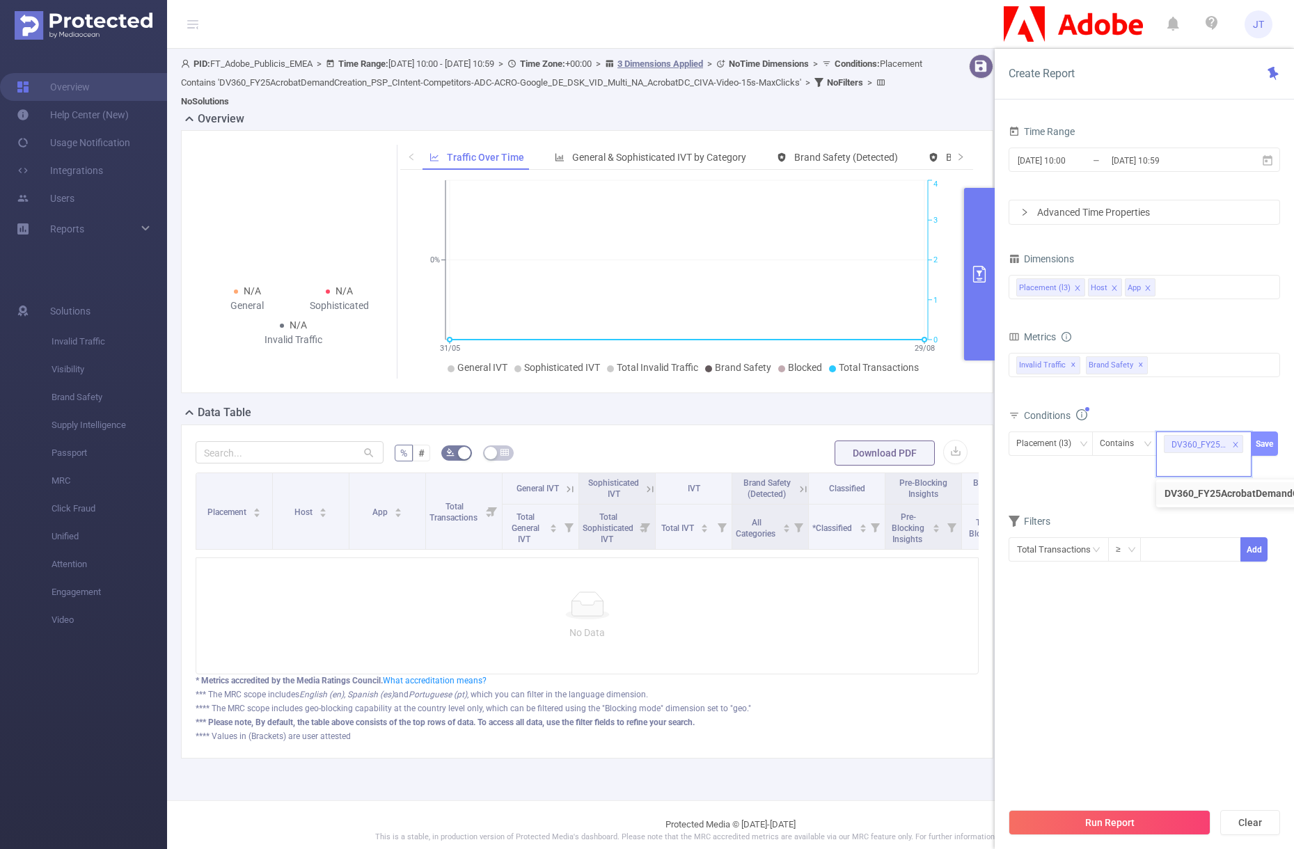
click at [1268, 448] on button "Save" at bounding box center [1264, 444] width 27 height 24
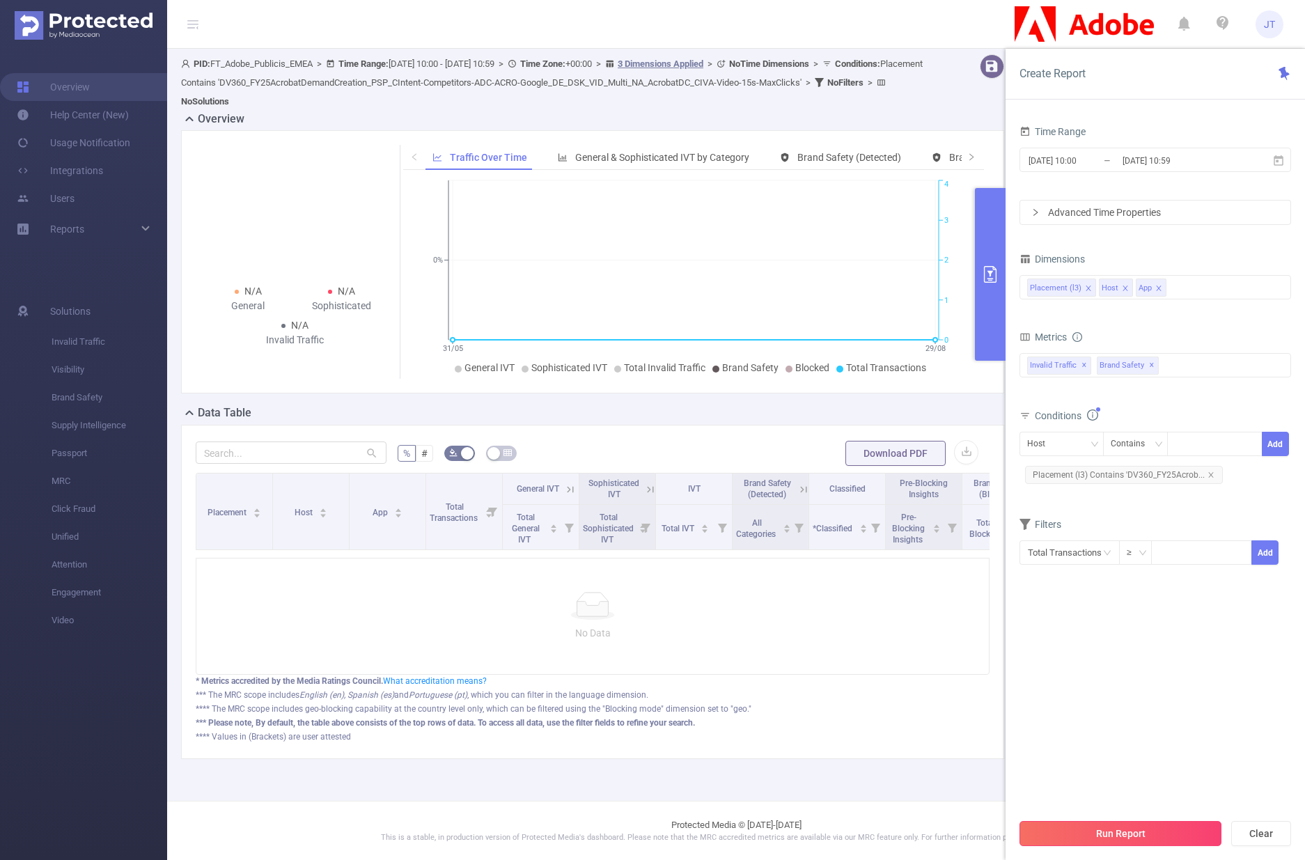
click at [1105, 833] on button "Run Report" at bounding box center [1120, 833] width 202 height 25
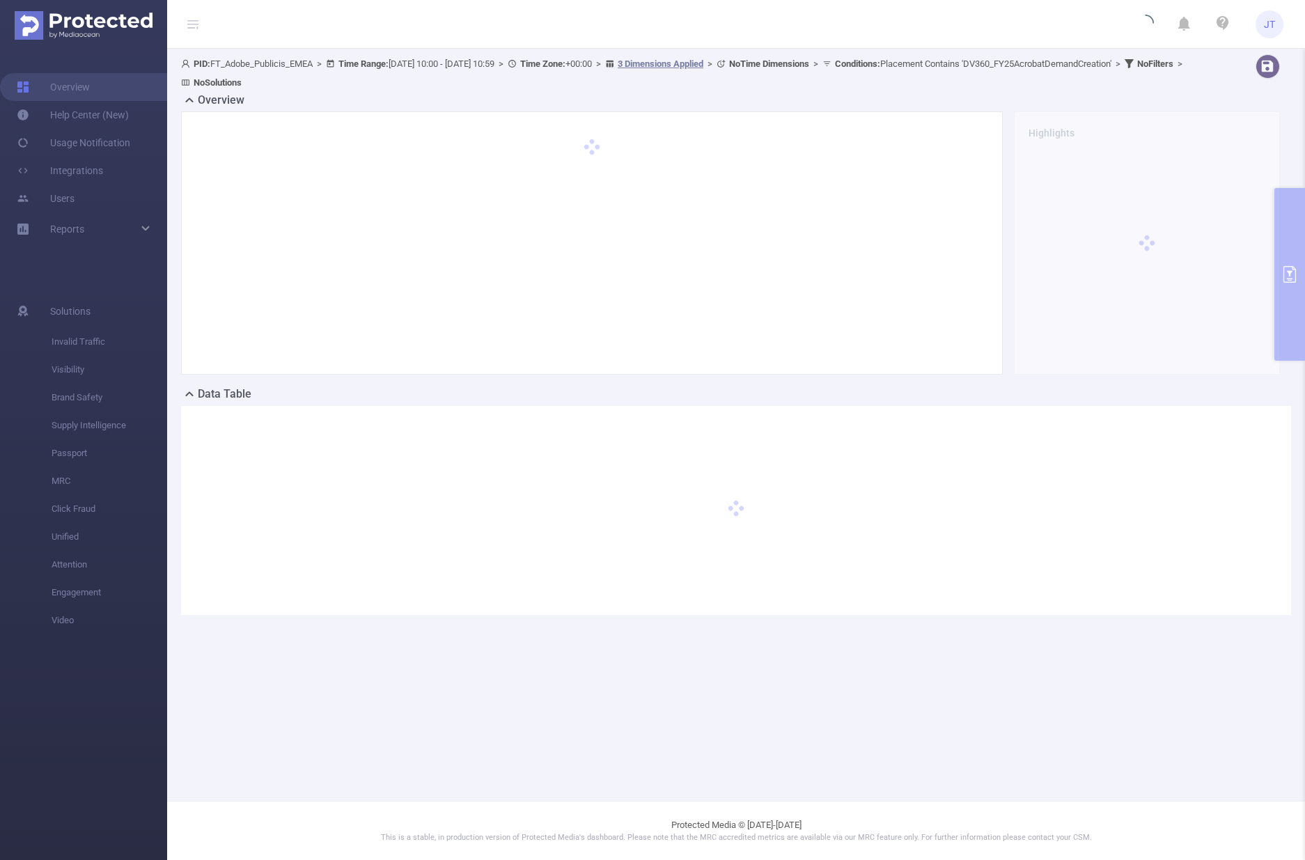
click at [609, 379] on div "Highlights" at bounding box center [730, 248] width 1110 height 274
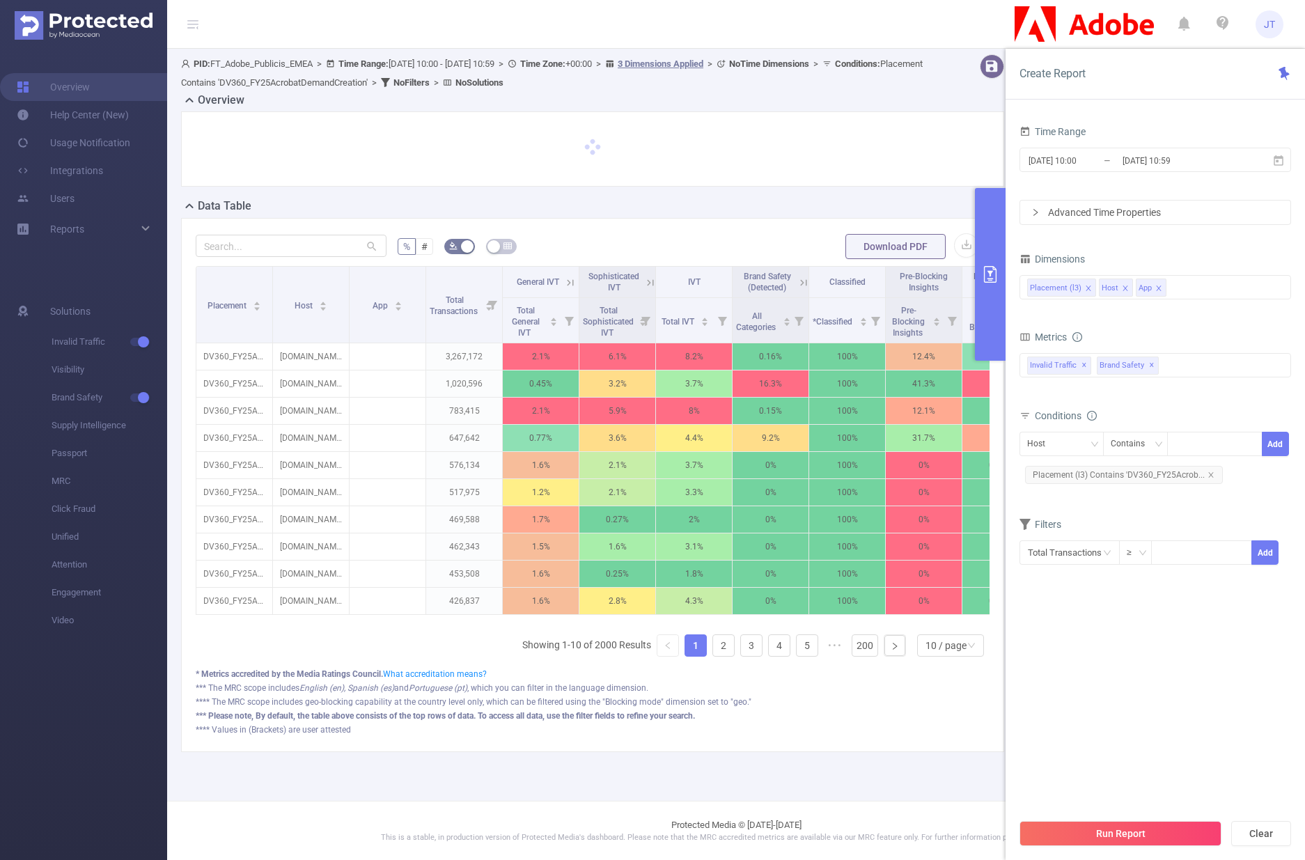
click at [995, 225] on button "primary" at bounding box center [990, 274] width 31 height 173
click at [894, 203] on div "Data Table" at bounding box center [598, 207] width 834 height 19
click at [990, 251] on button "primary" at bounding box center [990, 274] width 31 height 173
click at [943, 204] on div "Data Table" at bounding box center [598, 207] width 834 height 19
click at [963, 242] on button "button" at bounding box center [966, 245] width 24 height 24
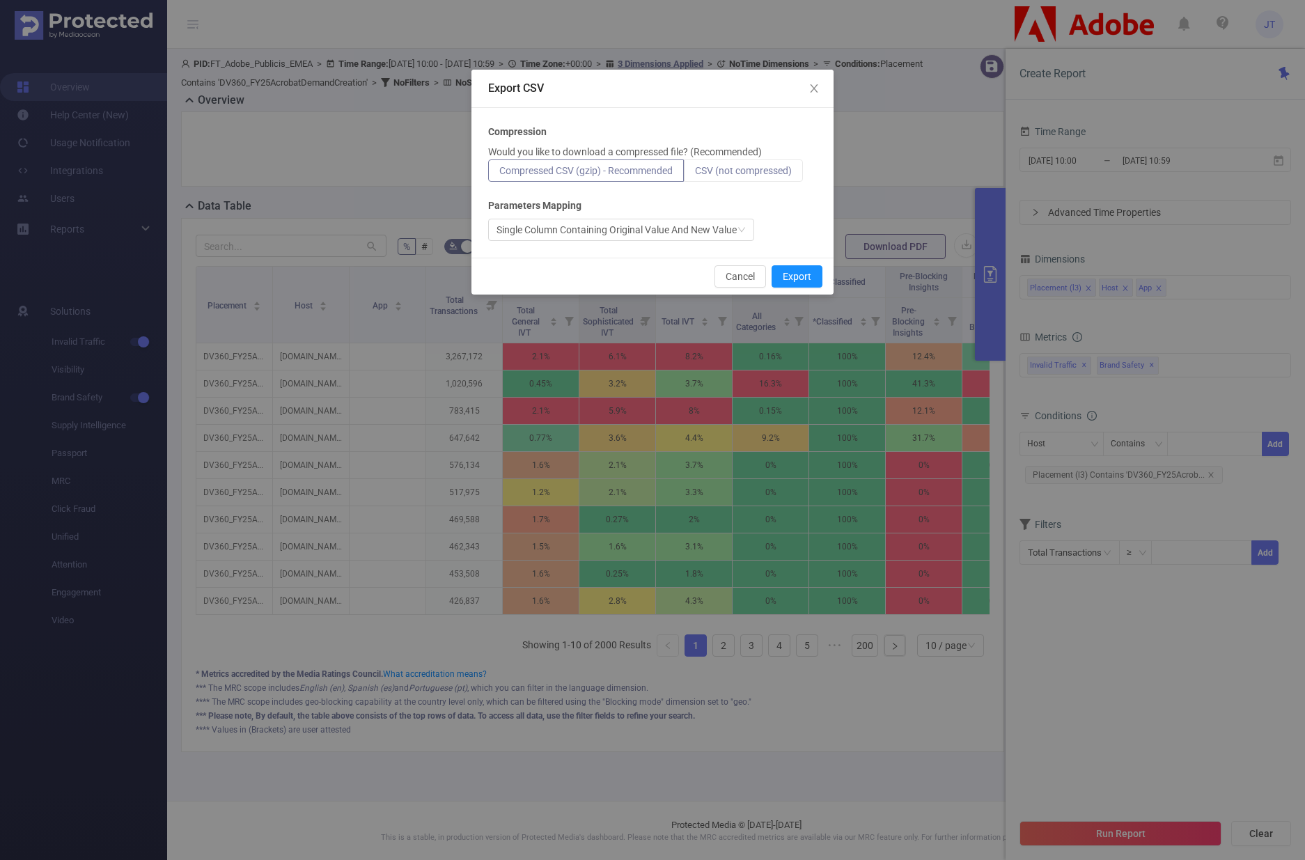
click at [722, 173] on span "CSV (not compressed)" at bounding box center [743, 170] width 97 height 11
click at [695, 174] on input "CSV (not compressed)" at bounding box center [695, 174] width 0 height 0
click at [805, 269] on button "Export" at bounding box center [796, 276] width 51 height 22
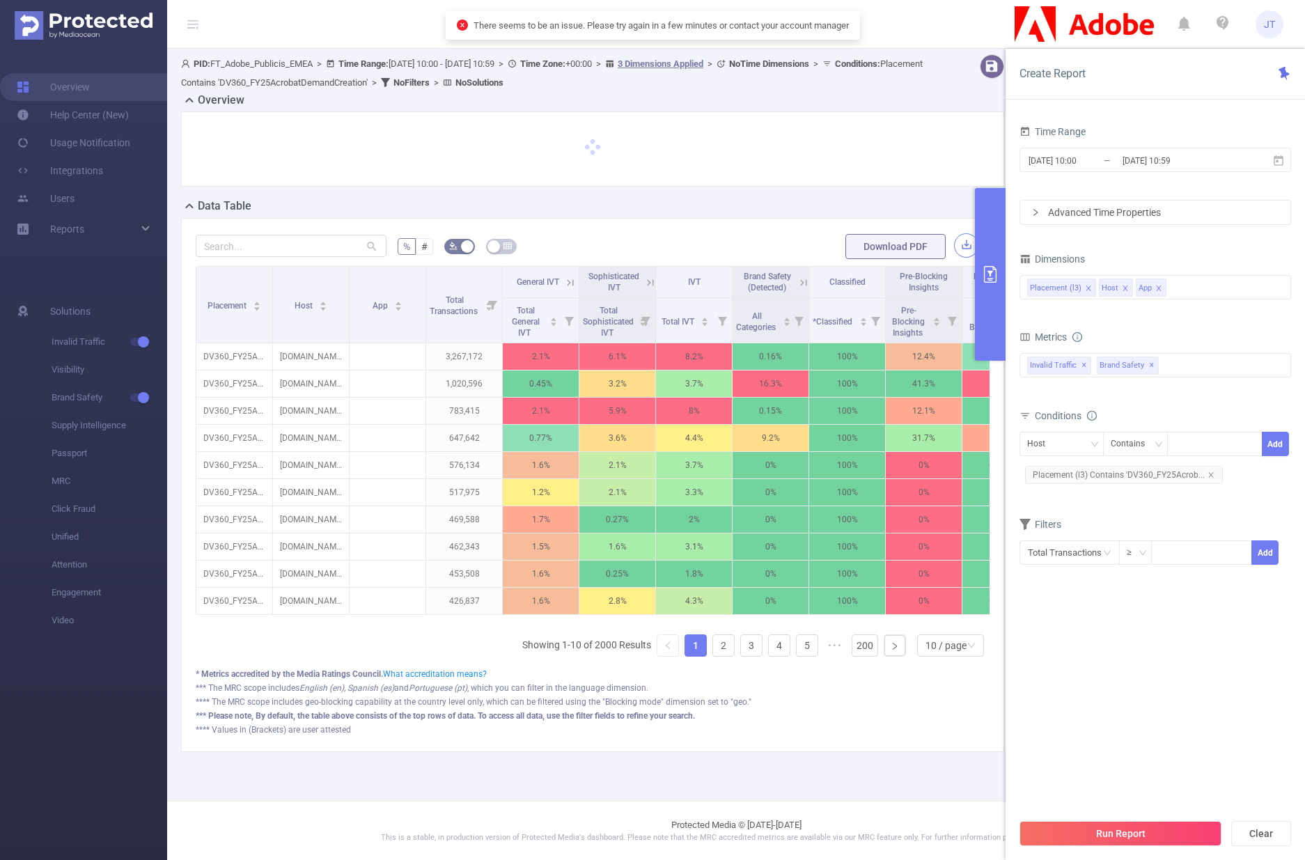
click at [964, 249] on button "button" at bounding box center [966, 245] width 24 height 24
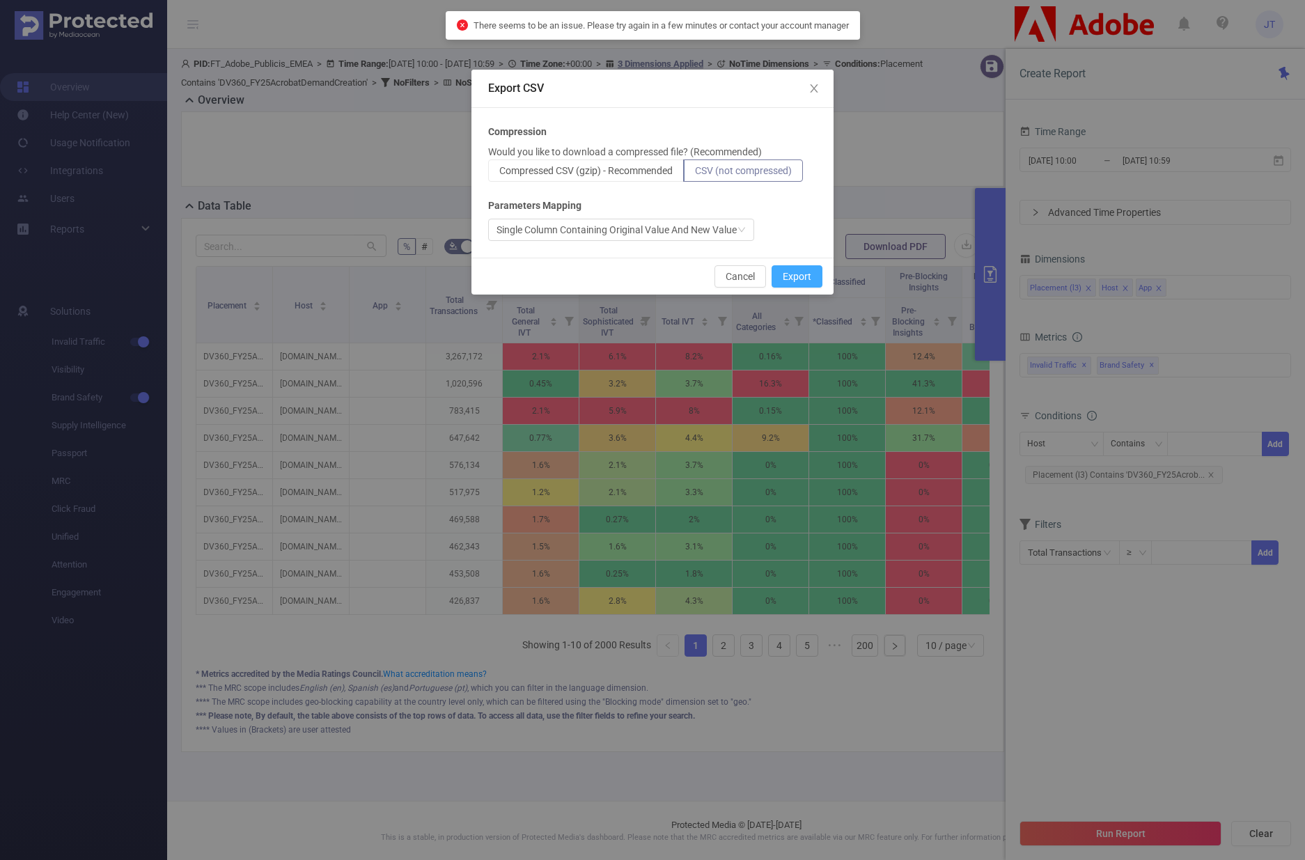
click at [773, 270] on button "Export" at bounding box center [796, 276] width 51 height 22
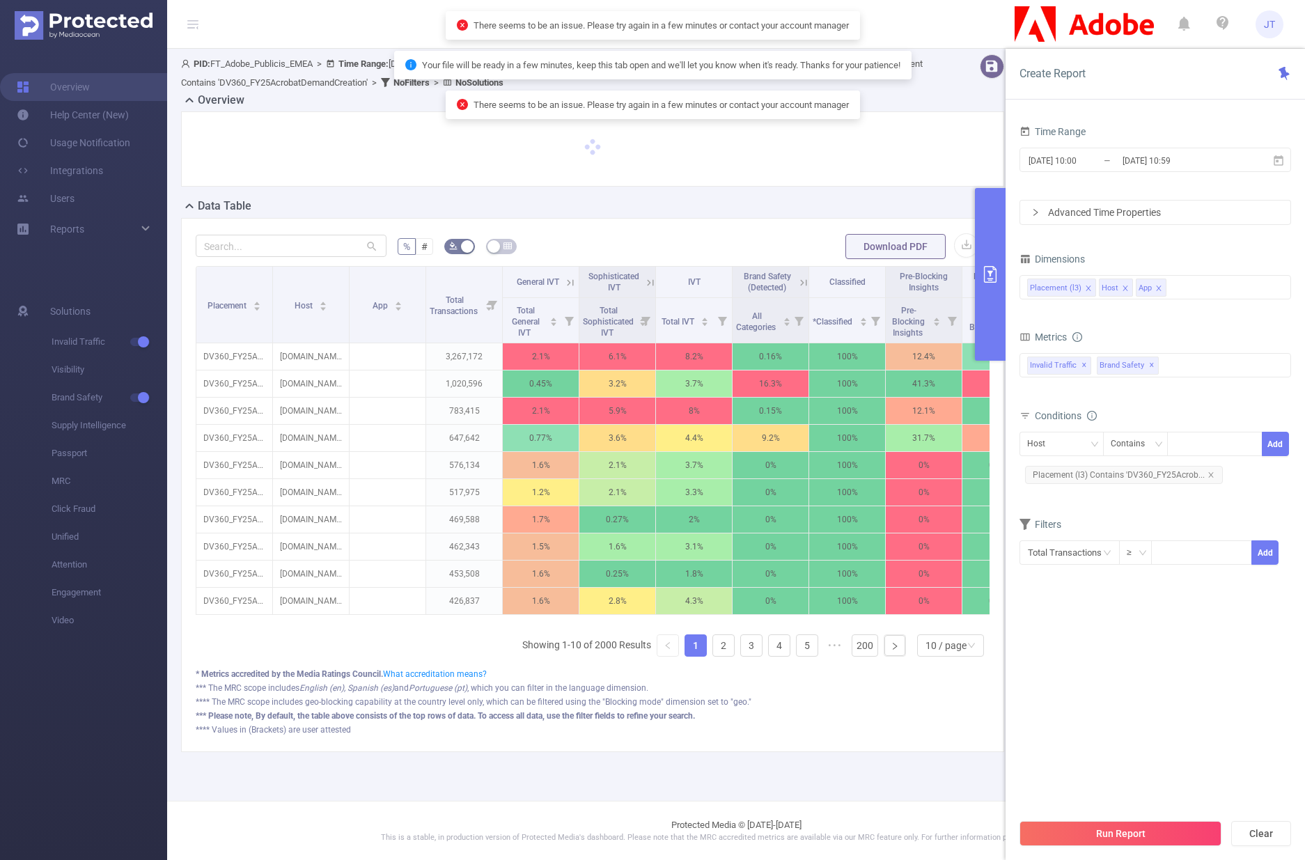
click at [795, 194] on div at bounding box center [592, 154] width 834 height 86
click at [1000, 296] on button "primary" at bounding box center [990, 274] width 31 height 173
click at [1000, 297] on button "primary" at bounding box center [990, 274] width 31 height 173
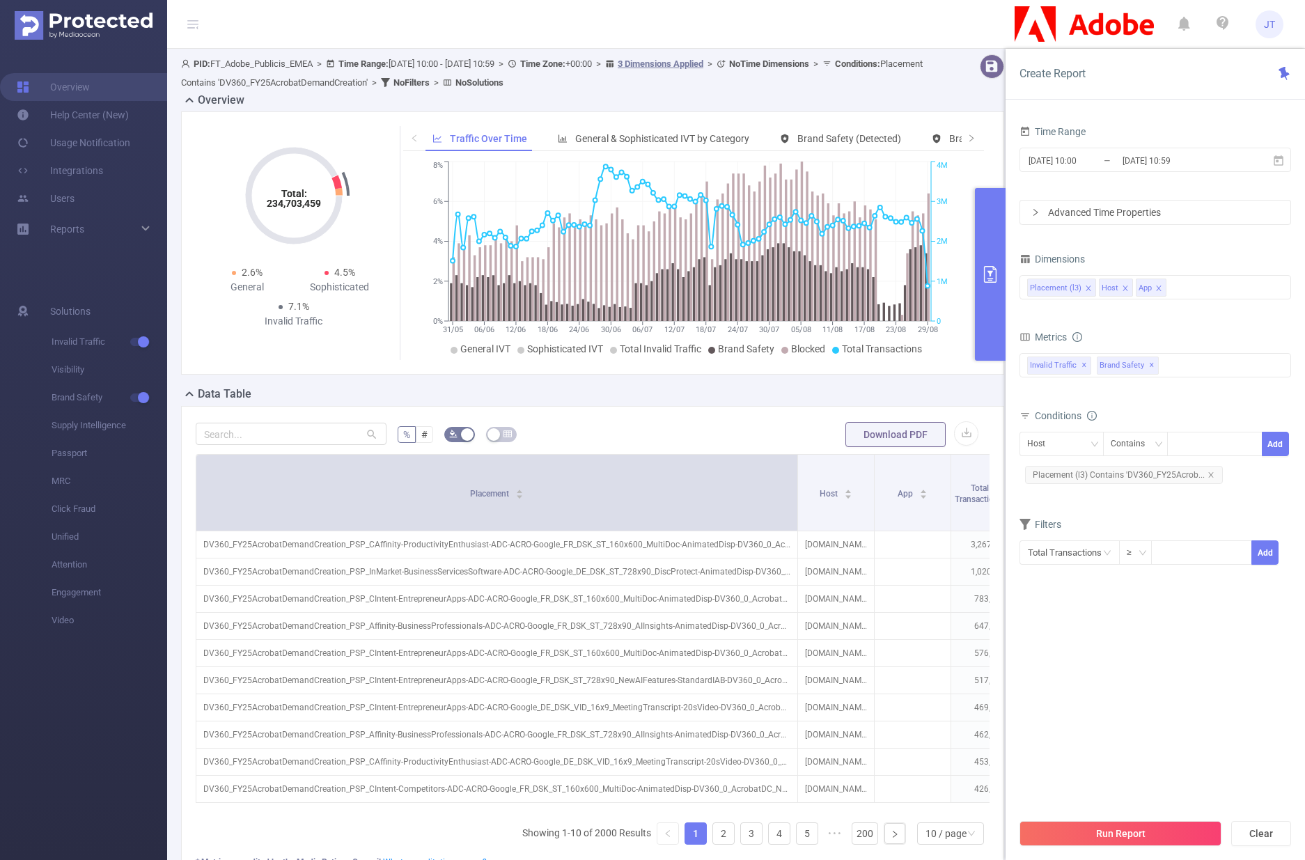
drag, startPoint x: 270, startPoint y: 469, endPoint x: 795, endPoint y: 469, distance: 524.9
click at [795, 469] on span at bounding box center [797, 493] width 7 height 76
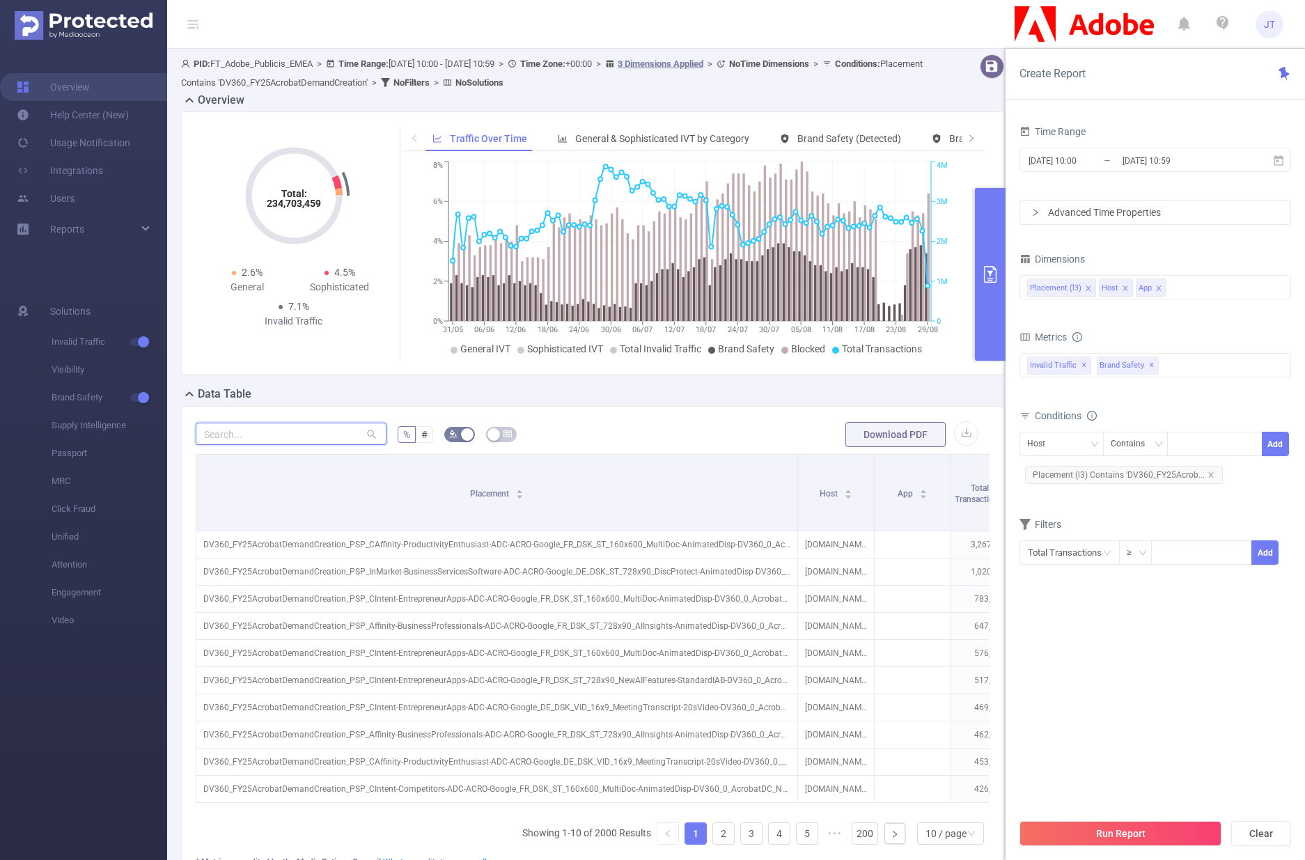
click at [258, 441] on input "text" at bounding box center [291, 434] width 191 height 22
paste input "dv360_fy25acrobatdemandcreation_psp_cintent-competitors-adc-acro-google_de_dsk_…"
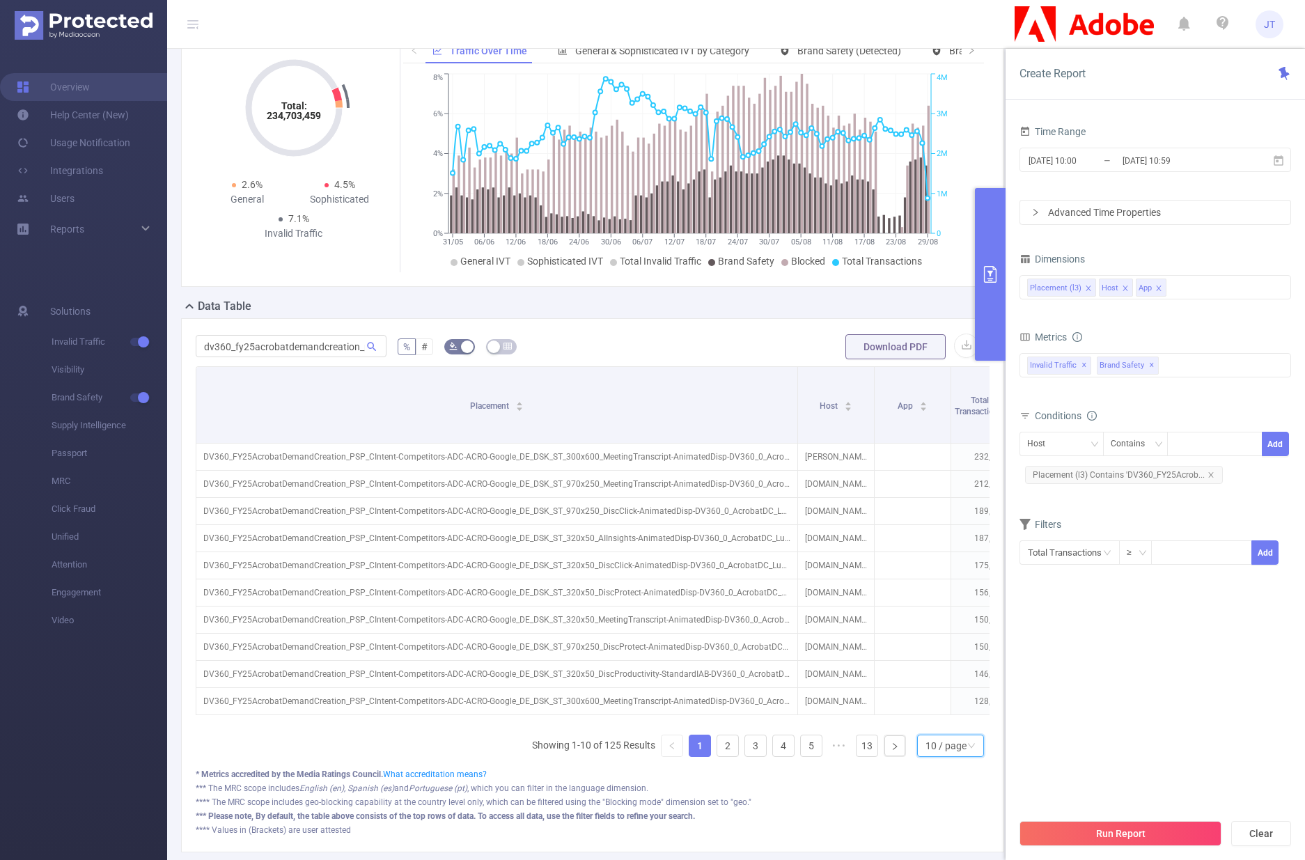
click at [930, 755] on div "10 / page" at bounding box center [945, 745] width 41 height 21
click at [923, 727] on li "50 / page" at bounding box center [939, 731] width 67 height 22
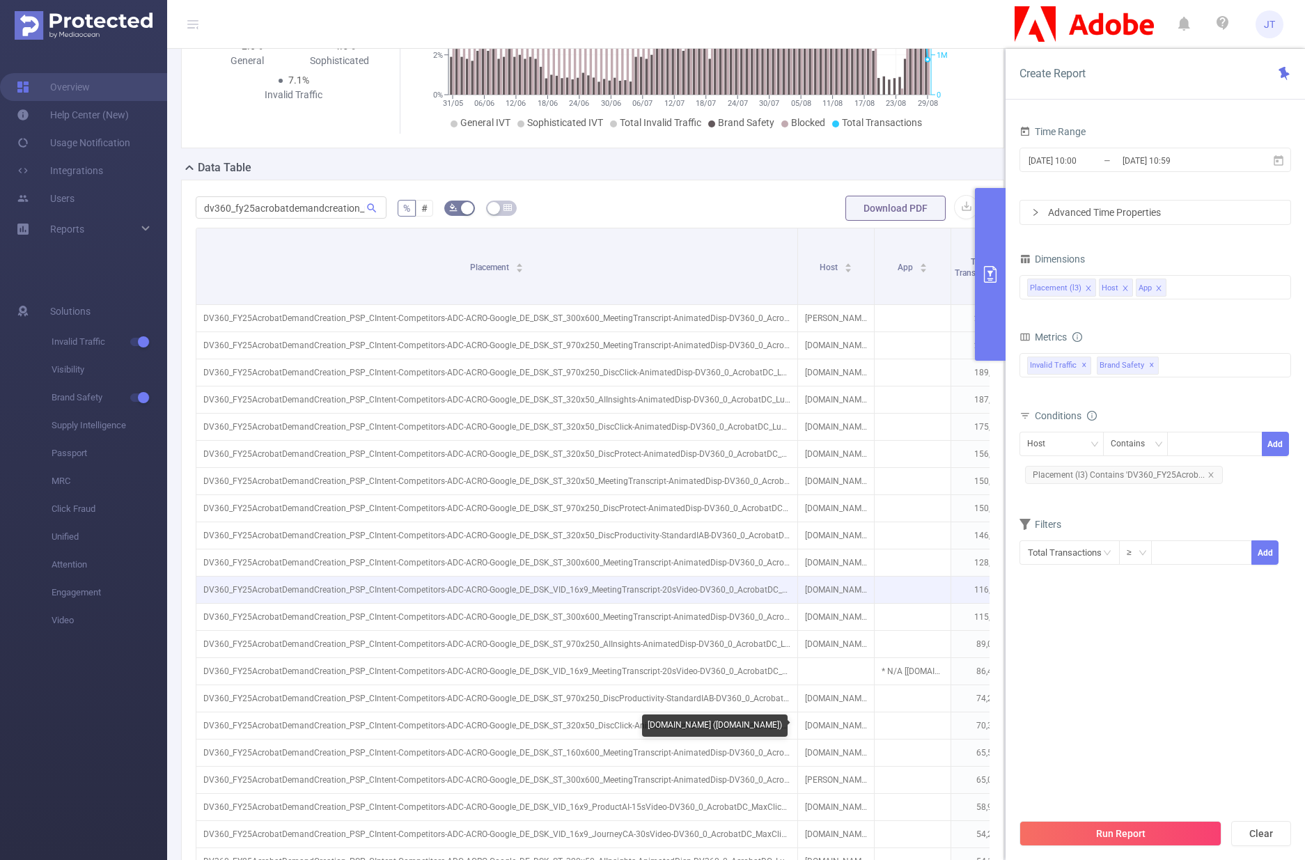
scroll to position [229, 0]
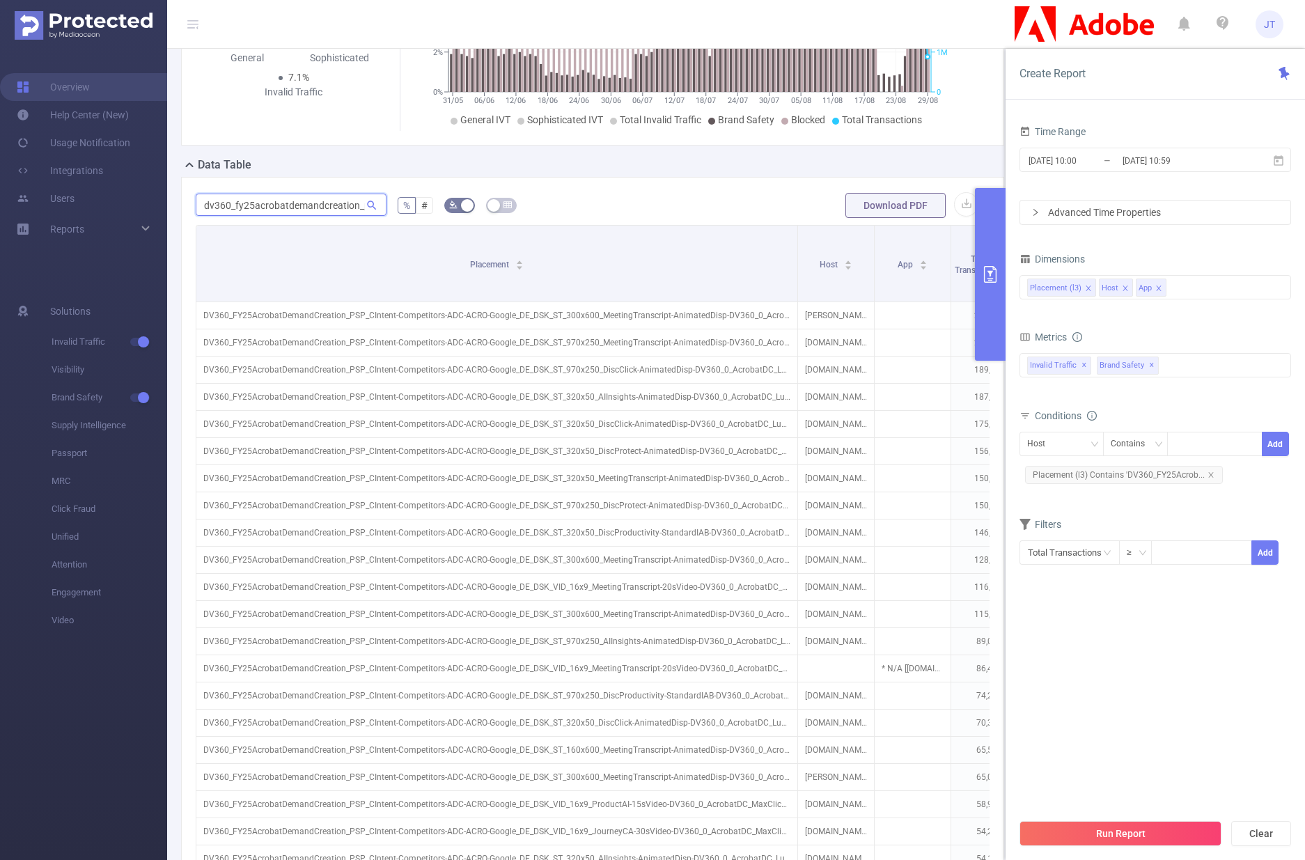
click at [336, 203] on input "dv360_fy25acrobatdemandcreation_psp_cintent-competitors-adc-acro-google_de_dsk_" at bounding box center [291, 205] width 191 height 22
paste input "9018783"
type input "9018783"
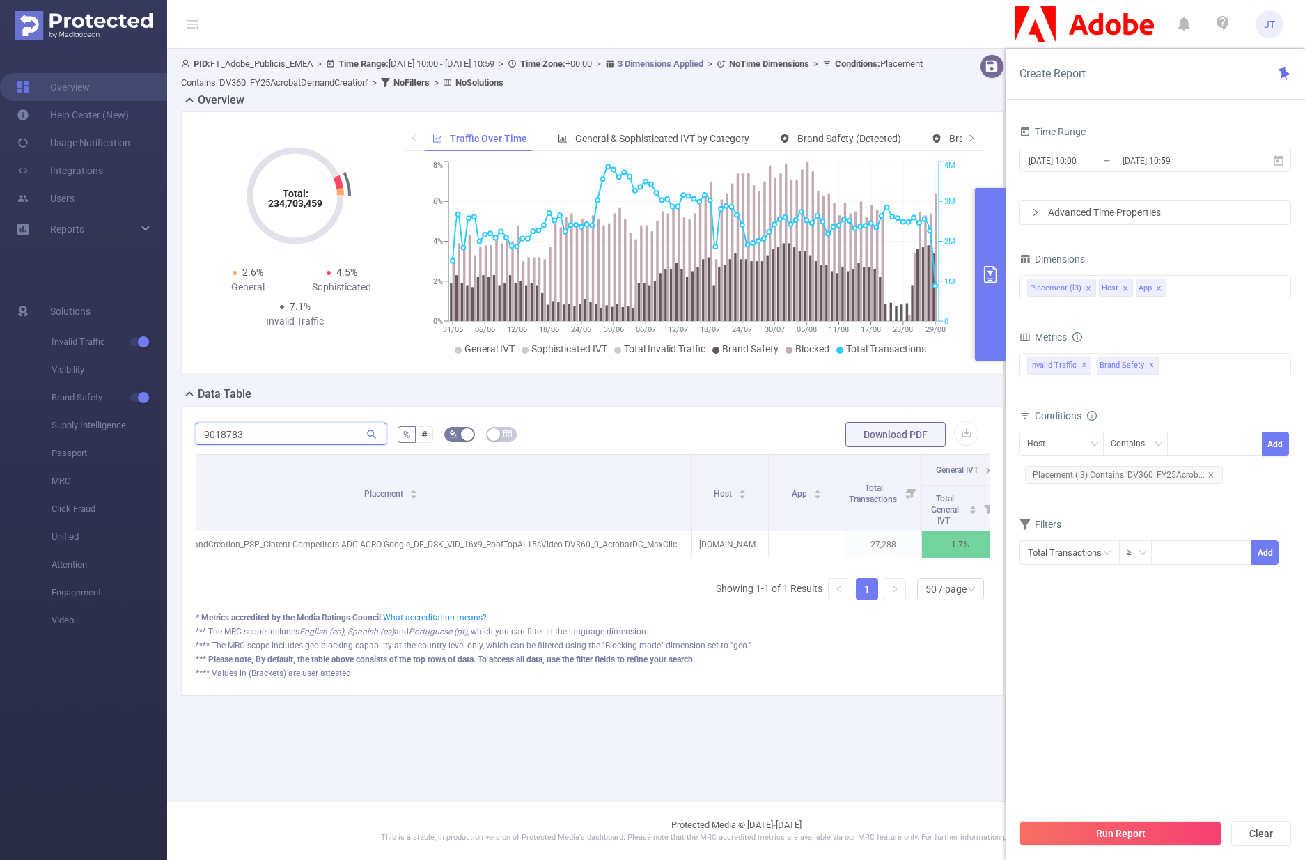
scroll to position [0, 577]
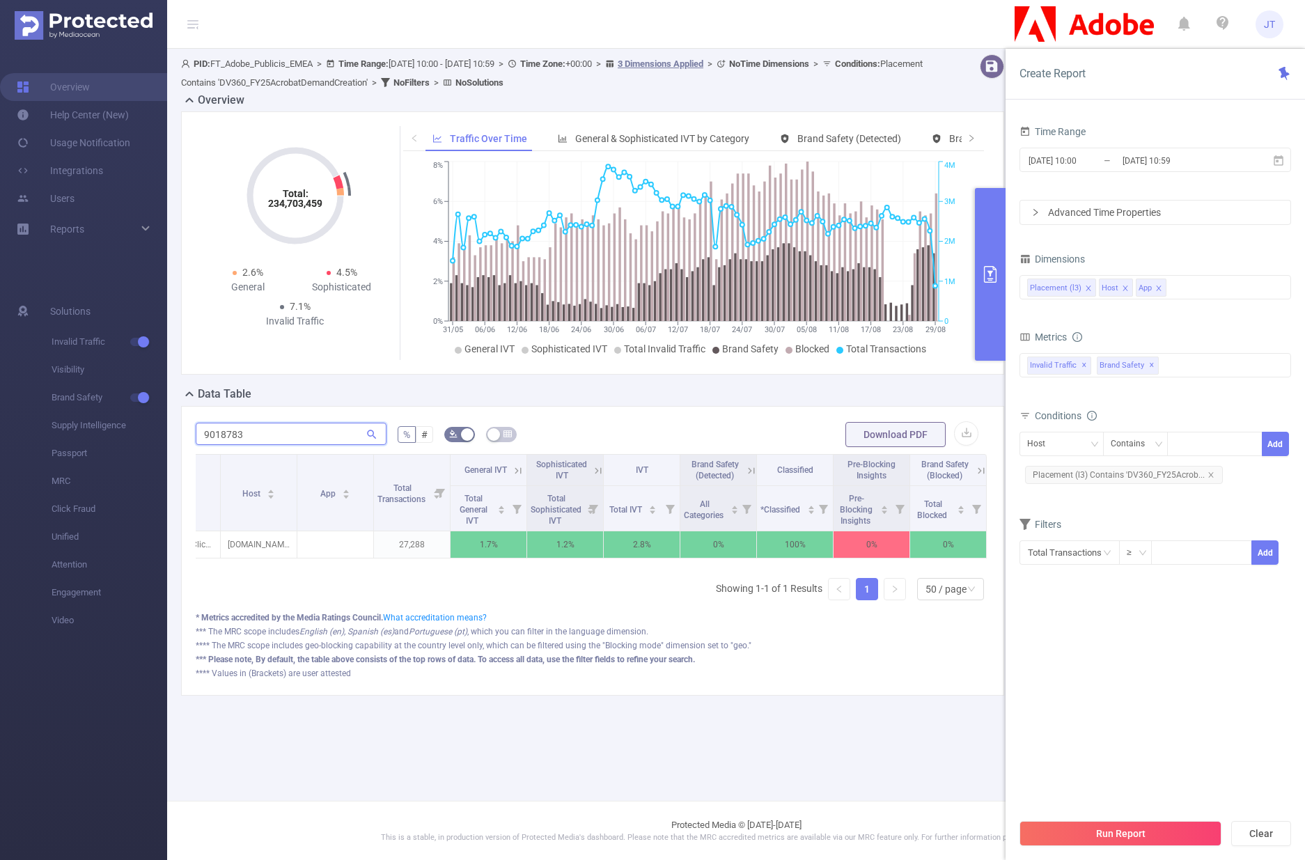
click at [235, 432] on input "9018783" at bounding box center [291, 434] width 191 height 22
